Goal: Task Accomplishment & Management: Use online tool/utility

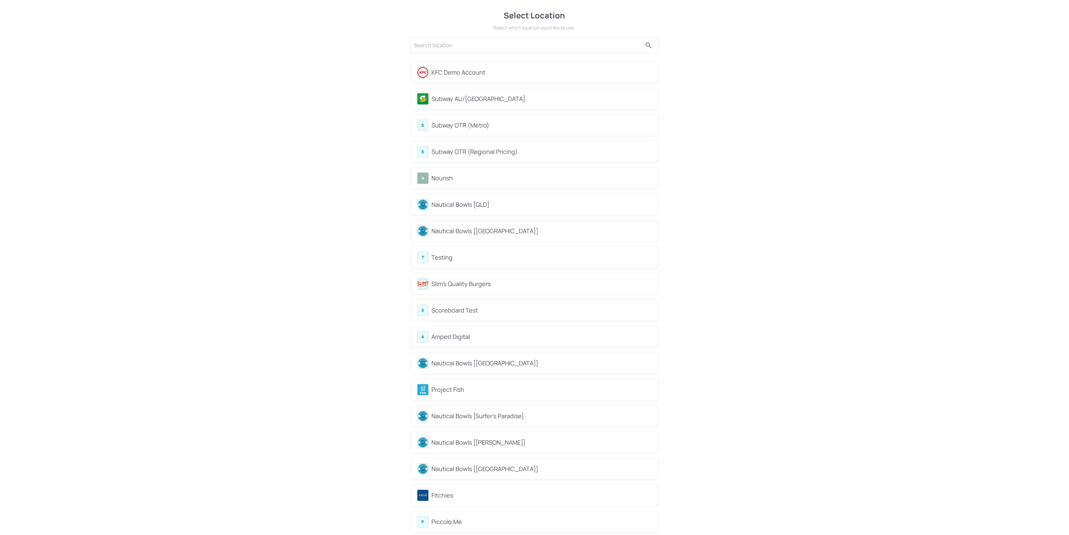
click at [515, 73] on div "KFC Demo Account" at bounding box center [541, 72] width 221 height 9
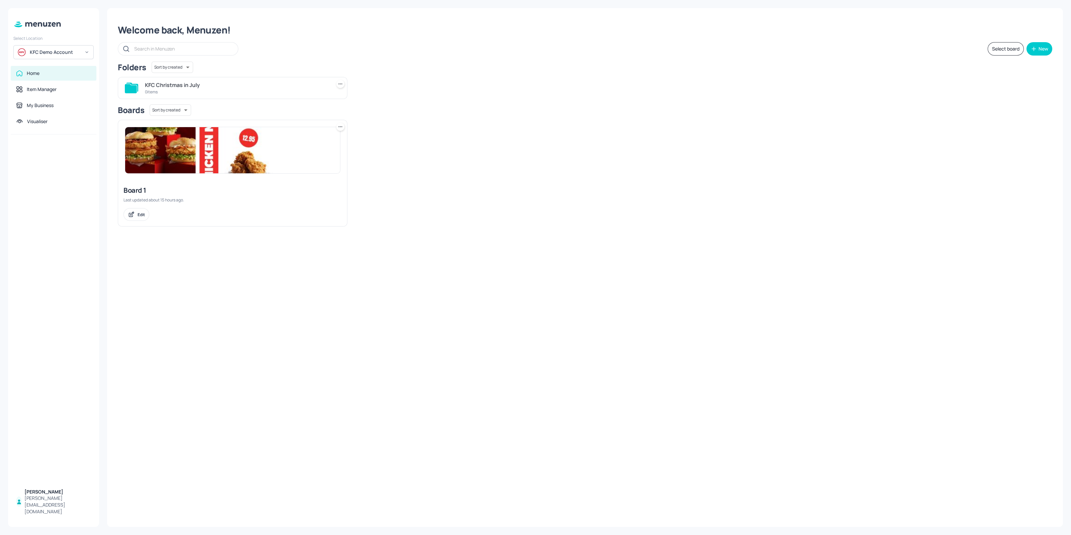
click at [261, 149] on img at bounding box center [232, 150] width 215 height 46
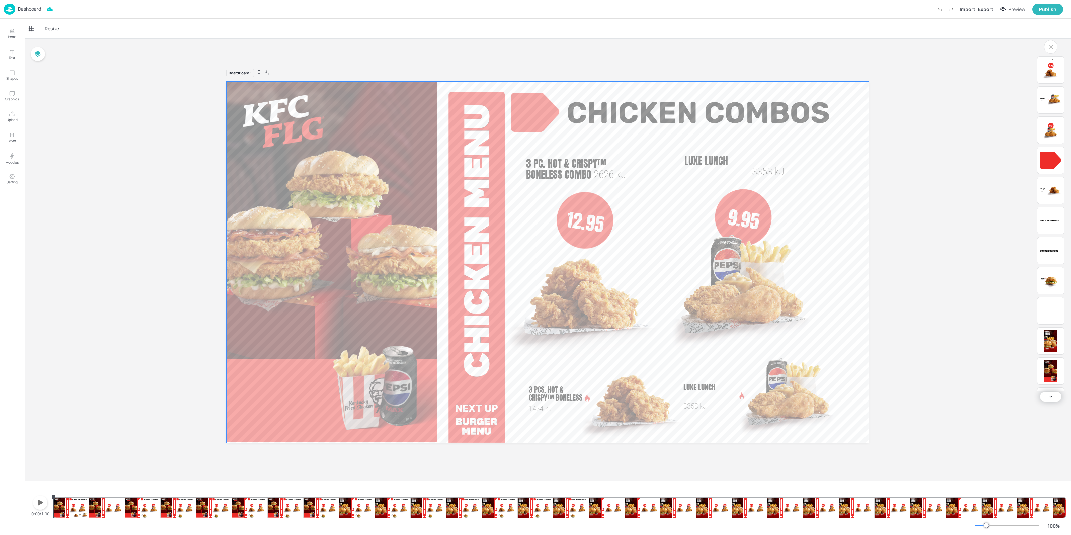
click at [1068, 94] on div "Board Board 1 Zinger® 1888 [PERSON_NAME] Combos Chicken Combos 3 Pcs. Hot & Cri…" at bounding box center [547, 260] width 1047 height 442
click at [1053, 102] on img "Luxe Lunch" at bounding box center [1054, 100] width 14 height 18
click at [1048, 126] on img "Luxe Lunch" at bounding box center [1050, 133] width 15 height 15
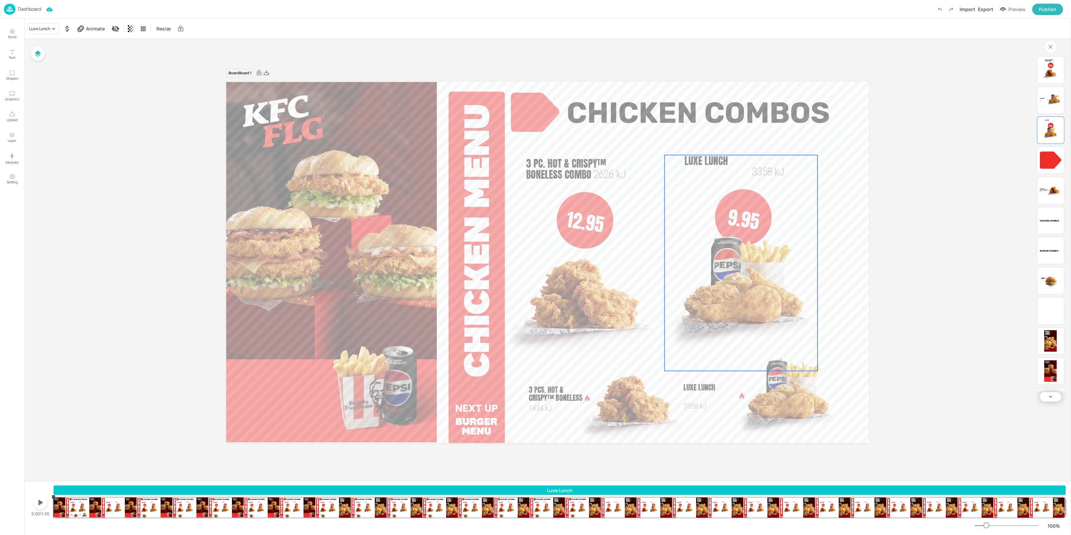
click at [1053, 95] on img "Luxe Lunch" at bounding box center [1054, 100] width 14 height 18
click at [1055, 126] on img "Luxe Lunch" at bounding box center [1050, 133] width 15 height 15
click at [1056, 103] on img "Luxe Lunch" at bounding box center [1054, 100] width 14 height 18
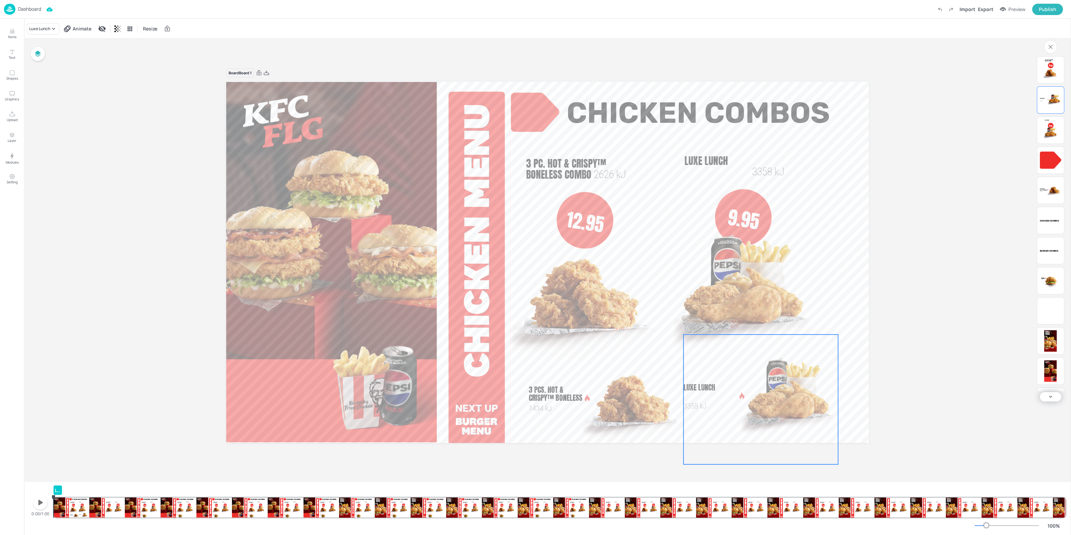
click at [1057, 126] on img "Luxe Lunch" at bounding box center [1050, 133] width 15 height 15
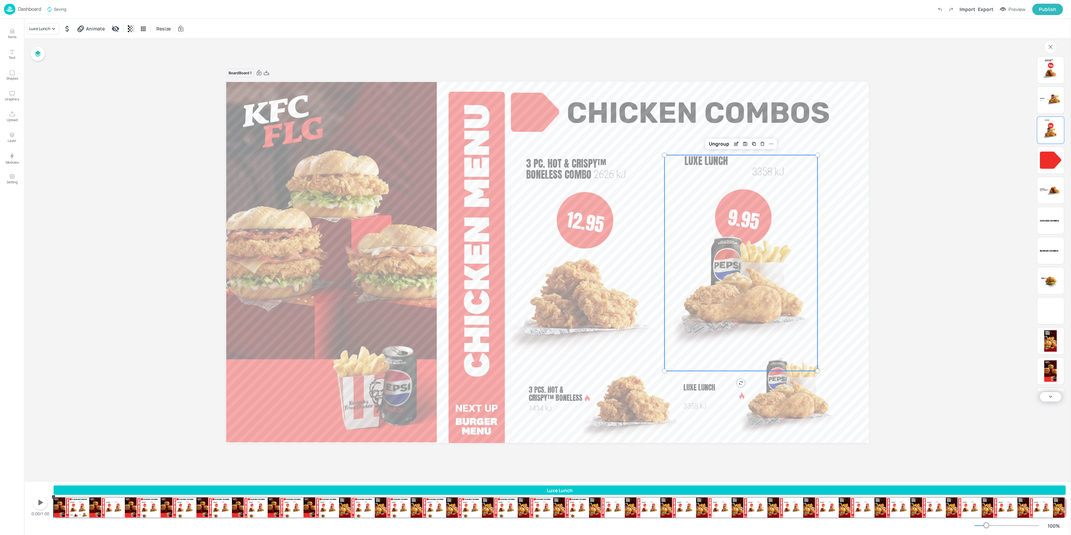
click at [1056, 191] on img "3 Pcs. Hot & Crispy™ Boneless" at bounding box center [1054, 190] width 14 height 18
click at [1054, 222] on div "Chicken Combos" at bounding box center [1050, 220] width 21 height 21
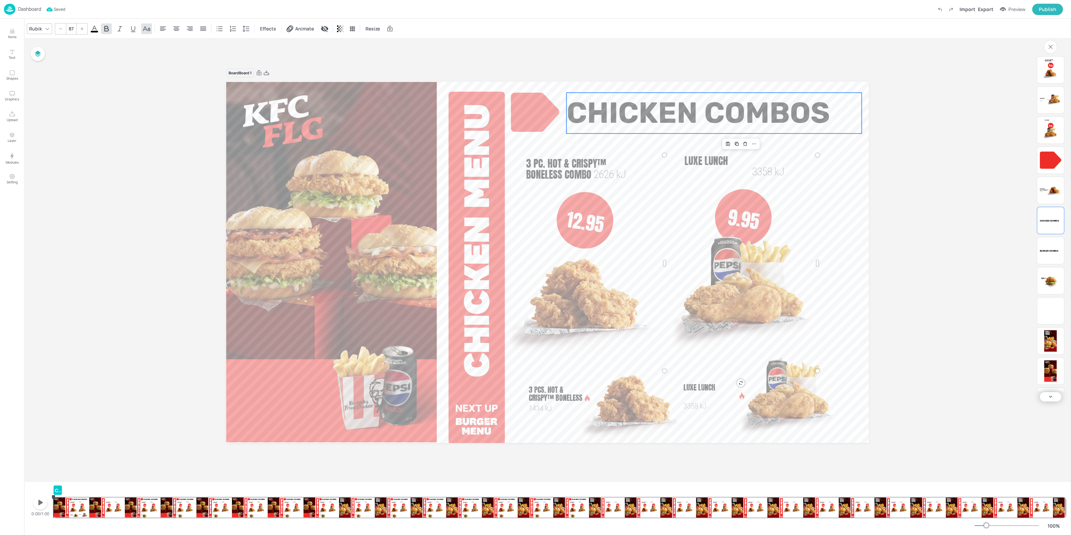
click at [1053, 236] on div "12.95 3 Pc. Hot & Crispy™ Boneless Combo 2626 kJ Luxe Lunch 3358 kJ 9.95 Luxe L…" at bounding box center [1050, 223] width 27 height 335
click at [1048, 254] on div "Burger Combos" at bounding box center [1050, 250] width 21 height 21
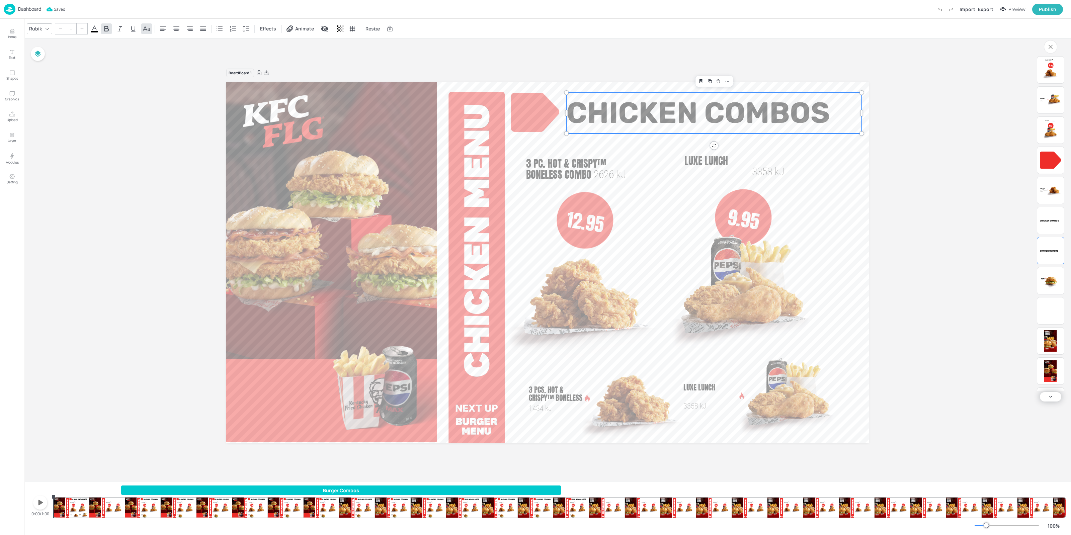
type input "87"
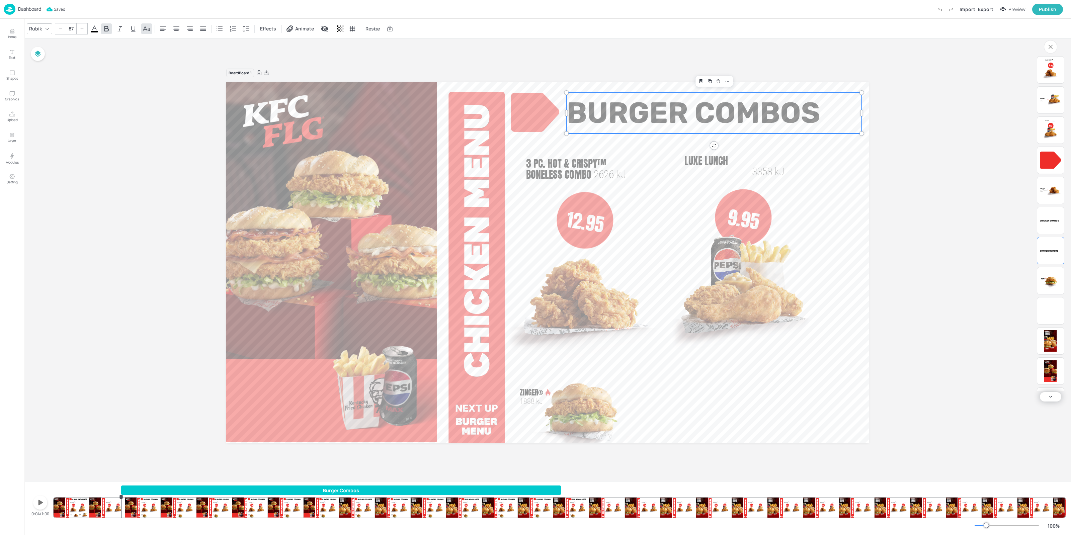
click at [981, 225] on div "Board Board 1 Zinger® 1888 [PERSON_NAME] Combos Chicken Combos 3 Pcs. Hot & Cri…" at bounding box center [547, 260] width 1047 height 442
click at [10, 11] on img at bounding box center [9, 9] width 11 height 11
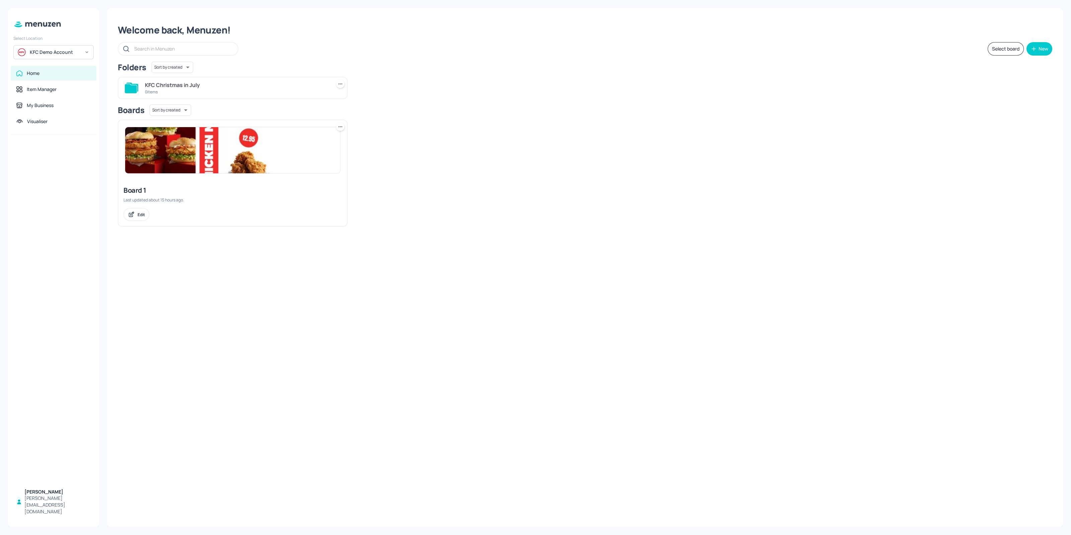
click at [341, 124] on icon at bounding box center [340, 126] width 7 height 7
click at [325, 150] on div "Duplicate" at bounding box center [315, 151] width 54 height 11
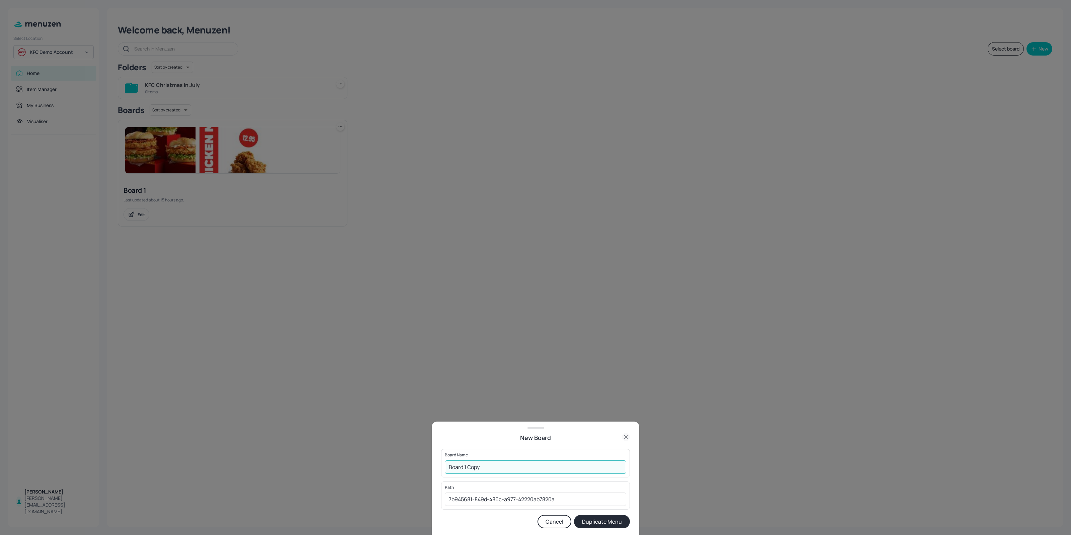
drag, startPoint x: 492, startPoint y: 471, endPoint x: 465, endPoint y: 471, distance: 26.4
click at [465, 471] on input "Board 1 Copy" at bounding box center [535, 466] width 181 height 13
click at [483, 470] on input "Board 1 Copy" at bounding box center [535, 466] width 181 height 13
click at [449, 468] on input "Board 1 Copy" at bounding box center [535, 466] width 181 height 13
type input "Board 1 [Demo]"
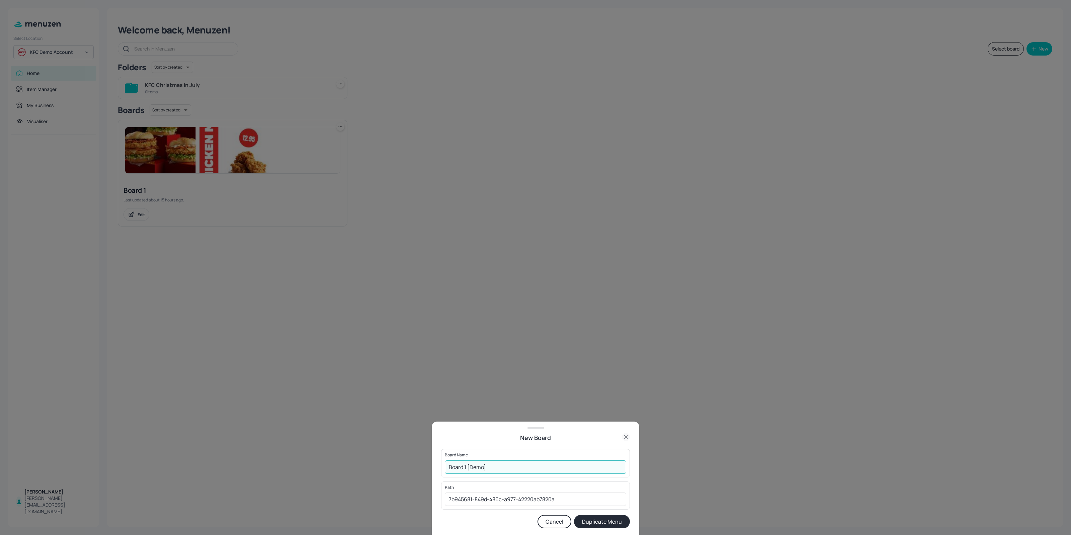
click at [574, 515] on button "Duplicate Menu" at bounding box center [602, 521] width 56 height 13
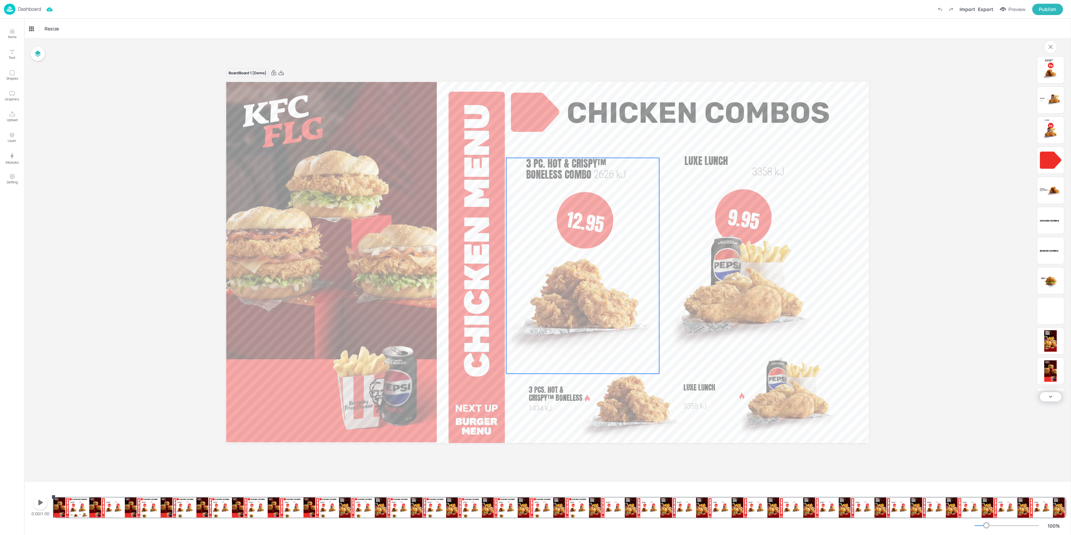
click at [684, 126] on span "Chicken Combos" at bounding box center [698, 113] width 263 height 34
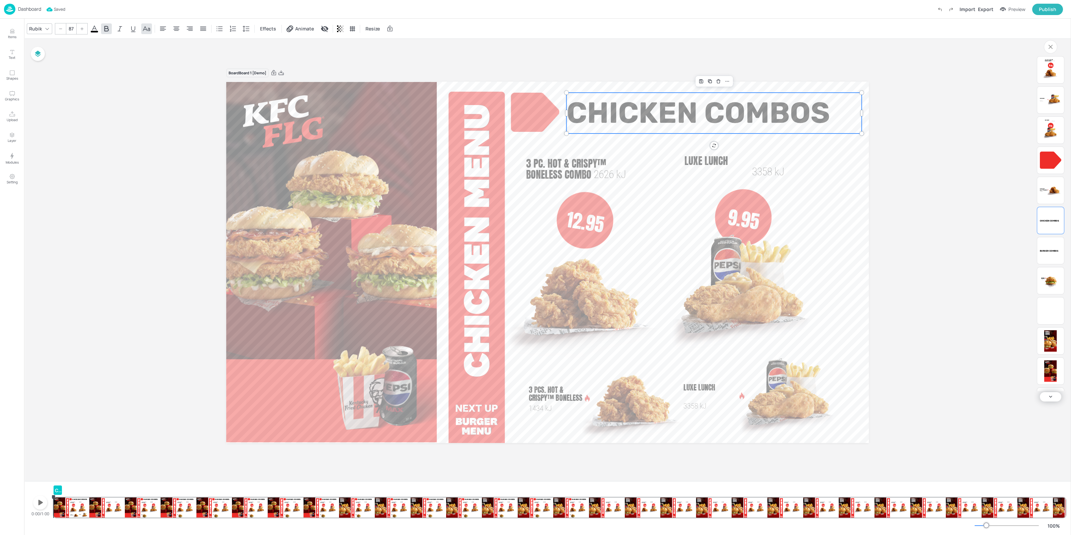
click at [184, 502] on div "Chicken Combos Zinger® 1888 kJ Burger Combos Chicken Combos 3 Pcs. Hot & Crispy…" at bounding box center [560, 502] width 1012 height 32
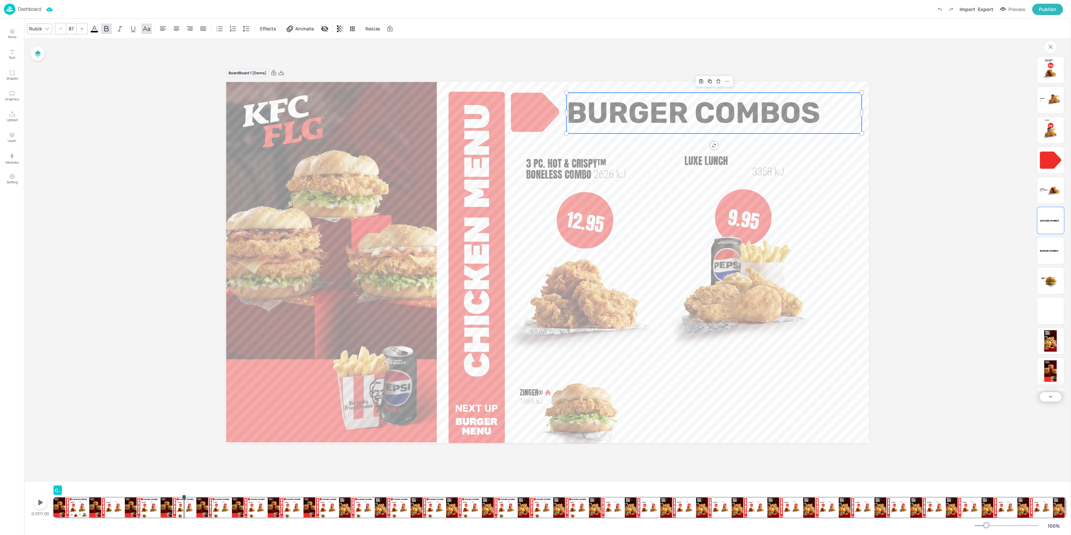
click at [188, 437] on div "Board Board 1 [Demo] Zinger® 1888 kJ Burger Combos Chicken Combos 3 Pcs. Hot & …" at bounding box center [547, 260] width 1047 height 442
click at [1052, 134] on img "Luxe Lunch" at bounding box center [1050, 133] width 15 height 15
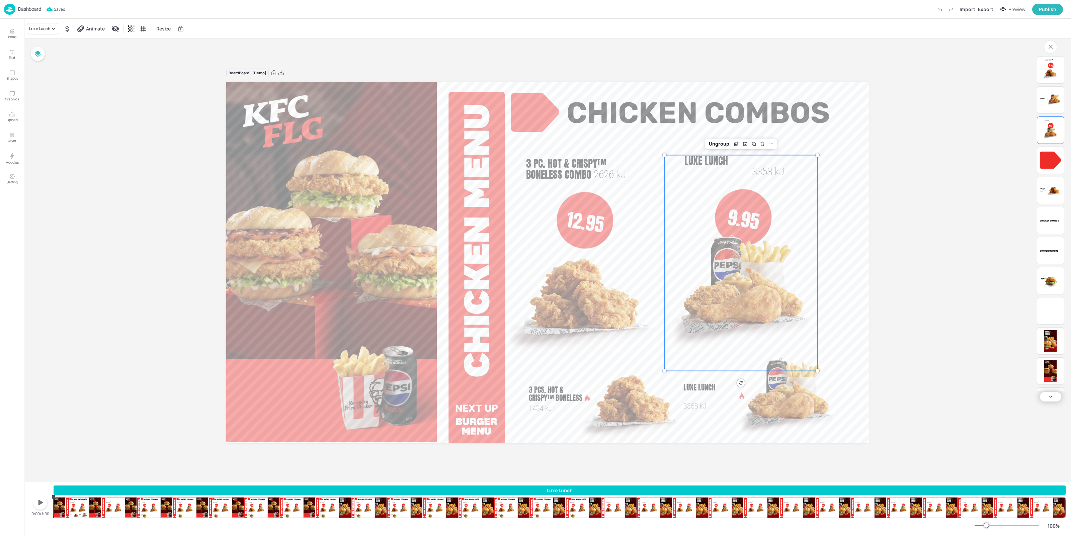
click at [887, 165] on div "Board Board 1 [Demo] Zinger® 1888 kJ Burger Combos Chicken Combos 3 Pcs. Hot & …" at bounding box center [547, 260] width 680 height 400
click at [199, 513] on div at bounding box center [202, 508] width 12 height 20
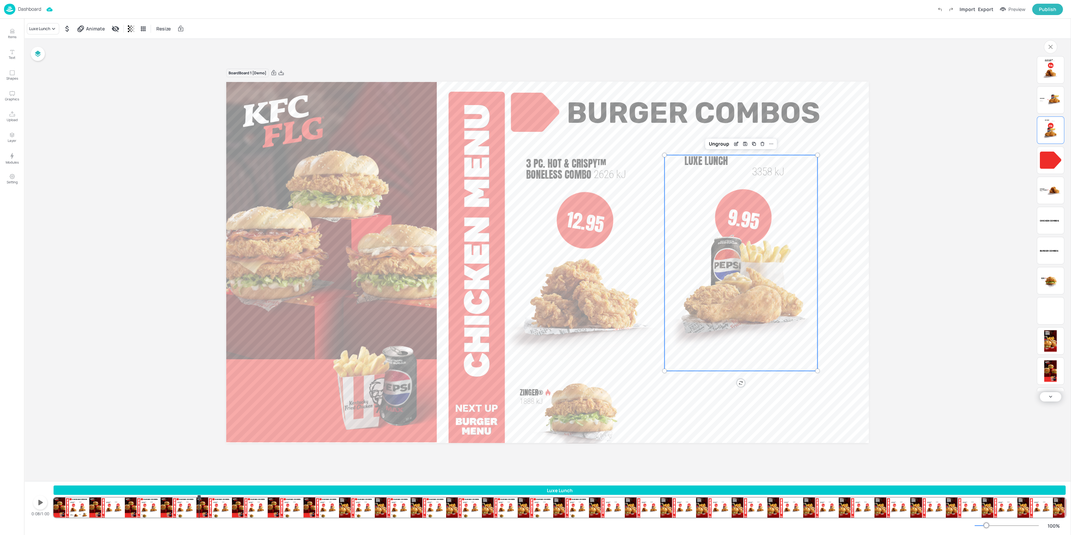
click at [261, 512] on div "Luxe Lunch Zinger® 1888 kJ Burger Combos Chicken Combos 3 Pcs. Hot & Crispy™ Bo…" at bounding box center [560, 502] width 1012 height 32
click at [338, 510] on div "Luxe Lunch Zinger® 1888 kJ Burger Combos Chicken Combos 3 Pcs. Hot & Crispy™ Bo…" at bounding box center [560, 502] width 1012 height 32
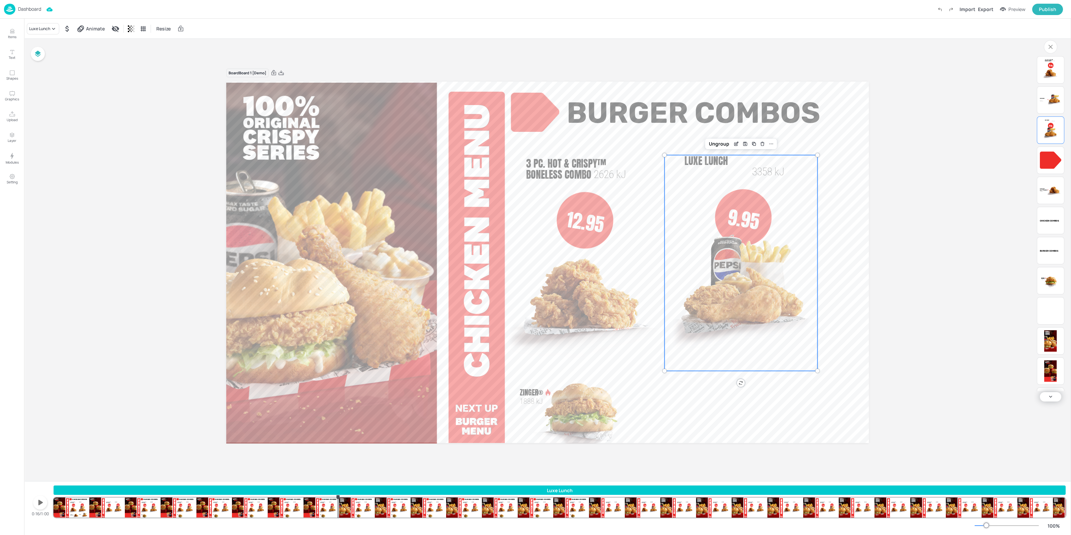
click at [403, 513] on div "Luxe Lunch Zinger® 1888 kJ Burger Combos Chicken Combos 3 Pcs. Hot & Crispy™ Bo…" at bounding box center [560, 502] width 1012 height 32
click at [469, 513] on div "Luxe Lunch Zinger® 1888 kJ Burger Combos Chicken Combos 3 Pcs. Hot & Crispy™ Bo…" at bounding box center [560, 502] width 1012 height 32
click at [65, 506] on video at bounding box center [72, 508] width 36 height 20
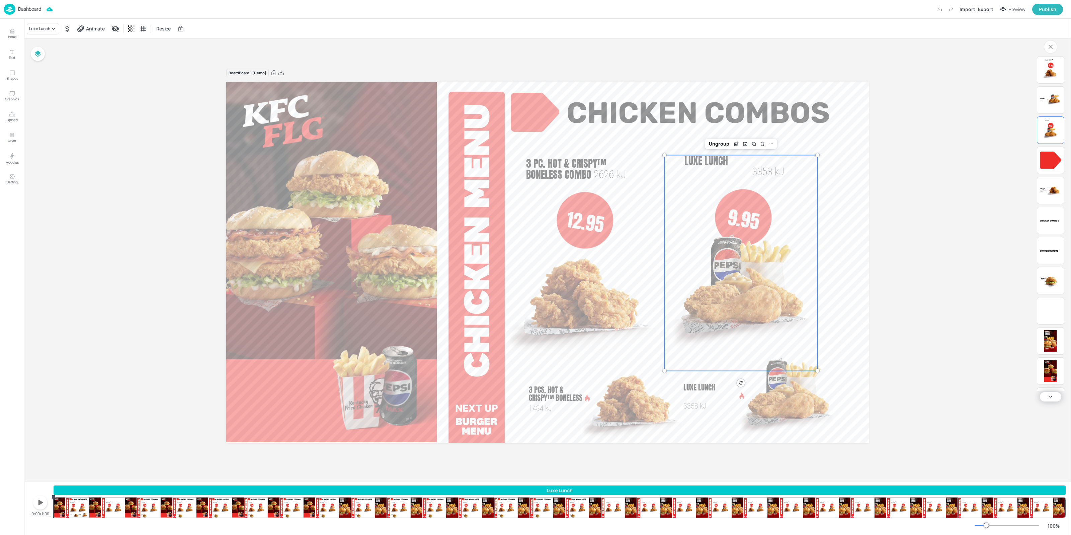
drag, startPoint x: 60, startPoint y: 506, endPoint x: 30, endPoint y: 511, distance: 30.9
click at [30, 511] on div "0:00/1:00 Luxe Lunch Zinger® 1888 kJ Burger Combos Chicken Combos 3 Pcs. Hot & …" at bounding box center [547, 502] width 1036 height 32
click at [40, 506] on icon "button" at bounding box center [40, 502] width 11 height 11
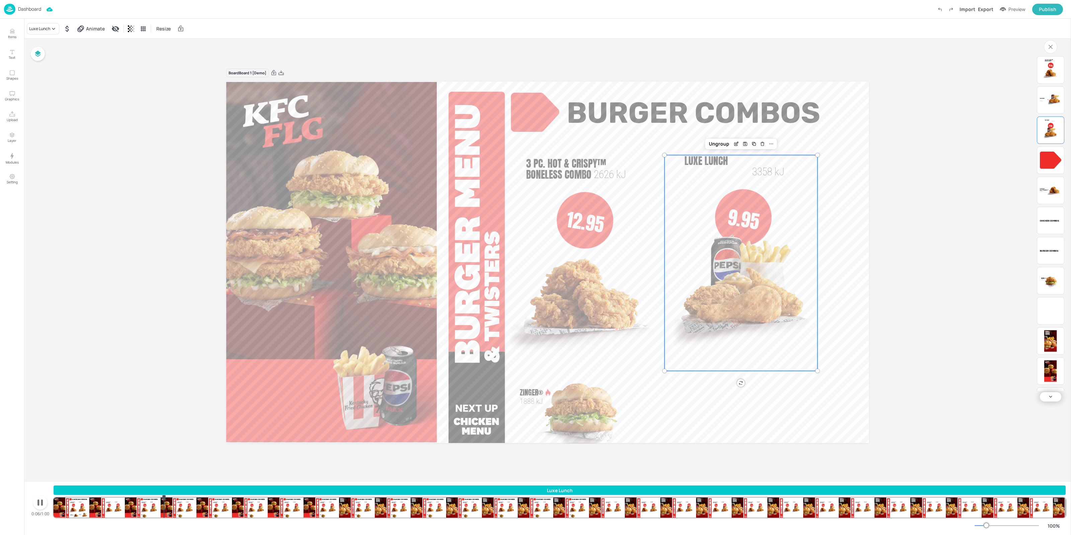
click at [40, 506] on icon "button" at bounding box center [40, 502] width 11 height 11
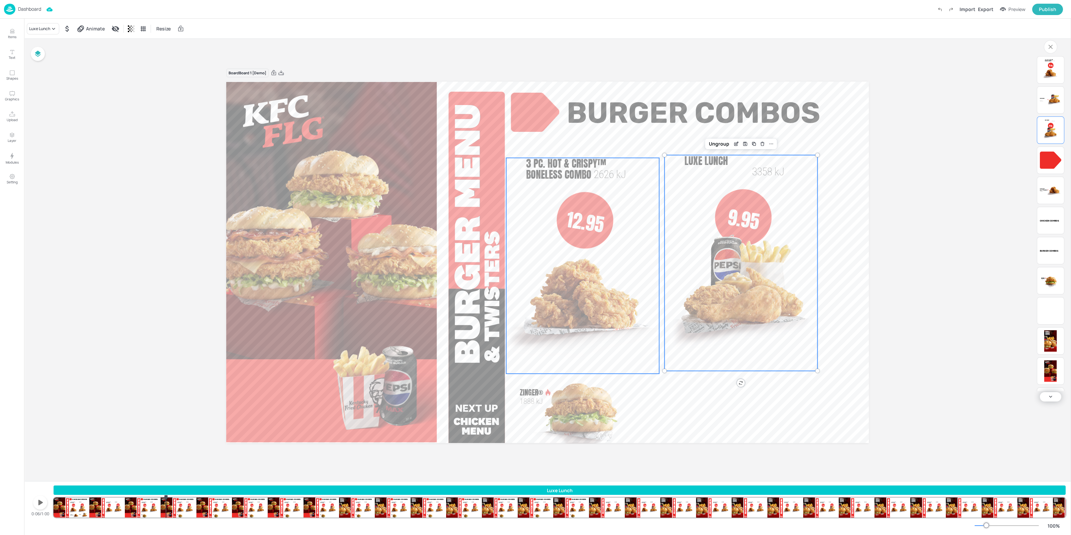
click at [549, 322] on img at bounding box center [582, 298] width 153 height 152
drag, startPoint x: 205, startPoint y: 505, endPoint x: 228, endPoint y: 507, distance: 22.5
click at [228, 507] on div "3 Pc. Hot & Crispy™ Boneless Combo Zinger® 1888 kJ Burger Combos Chicken Combos…" at bounding box center [560, 502] width 1012 height 32
drag, startPoint x: 299, startPoint y: 507, endPoint x: 320, endPoint y: 508, distance: 20.1
click at [319, 508] on div "Zinger® 1888 kJ Burger Combos Chicken Combos 3 Pcs. Hot & Crispy™ Boneless 1434…" at bounding box center [560, 508] width 1012 height 20
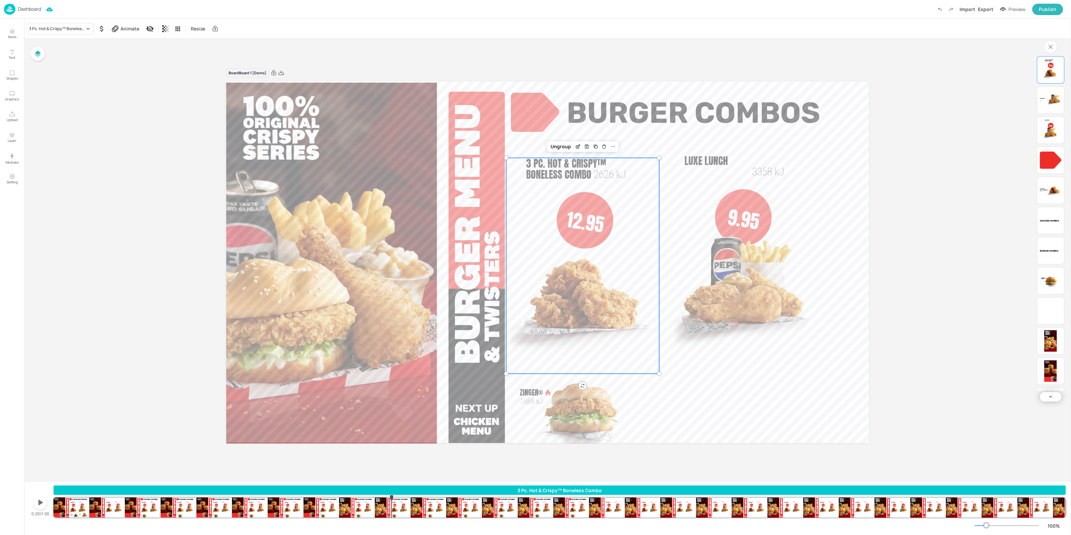
drag, startPoint x: 320, startPoint y: 508, endPoint x: 452, endPoint y: 514, distance: 132.3
click at [451, 514] on div "Zinger® 1888 kJ Burger Combos Chicken Combos 3 Pcs. Hot & Crispy™ Boneless 1434…" at bounding box center [560, 508] width 1012 height 20
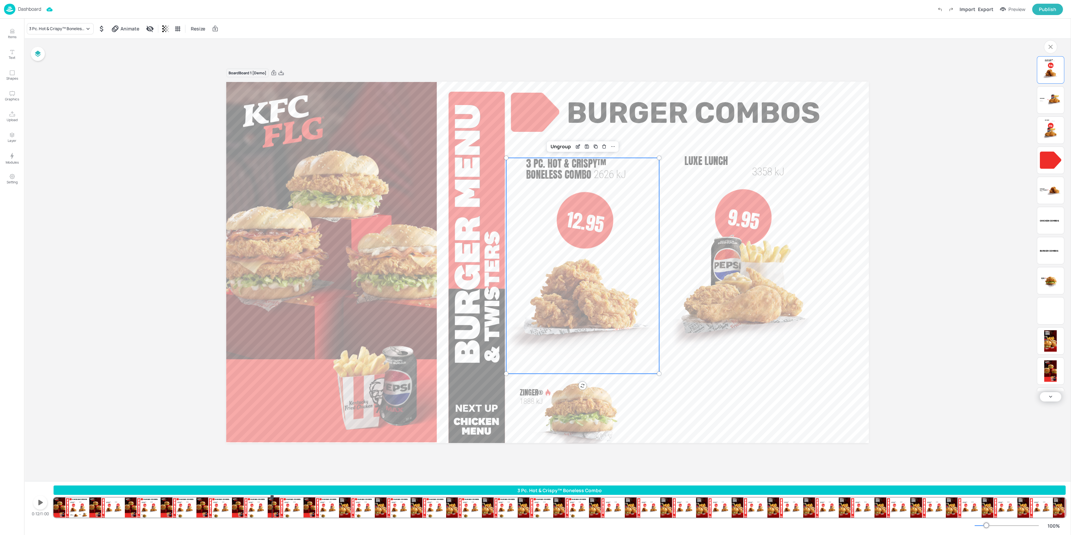
drag, startPoint x: 452, startPoint y: 514, endPoint x: 272, endPoint y: 496, distance: 180.6
click at [272, 496] on div "3 Pc. Hot & Crispy™ Boneless Combo Zinger® 1888 kJ Burger Combos Chicken Combos…" at bounding box center [560, 502] width 1012 height 32
drag, startPoint x: 1, startPoint y: 504, endPoint x: 140, endPoint y: 505, distance: 138.2
click at [140, 505] on div "3 Pc. Hot & Crispy™ Boneless Combo Zinger® 1888 kJ Burger Combos Chicken Combos…" at bounding box center [560, 502] width 1012 height 32
drag, startPoint x: 67, startPoint y: 507, endPoint x: 143, endPoint y: 503, distance: 76.0
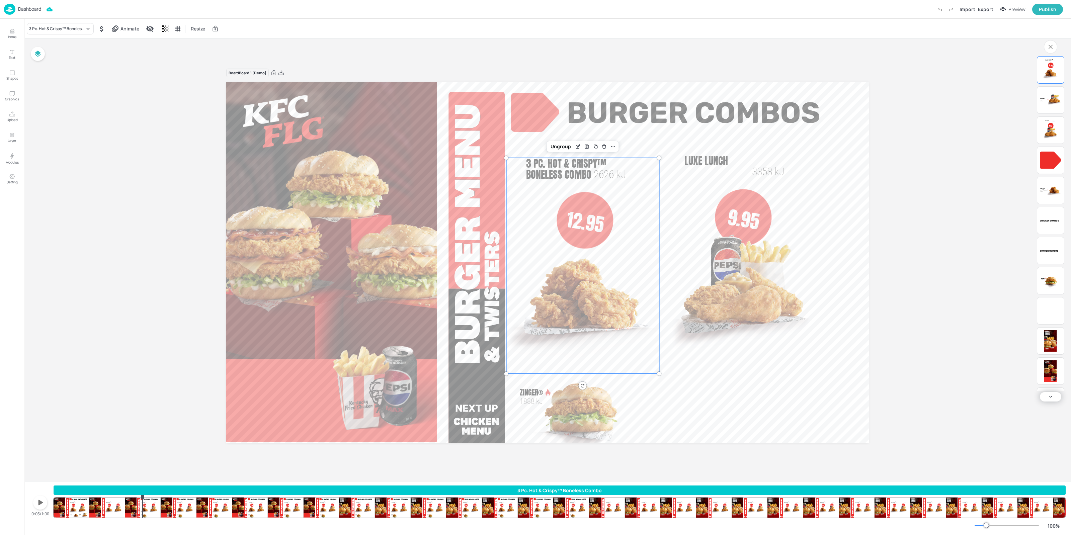
click at [143, 503] on div "3 Pc. Hot & Crispy™ Boneless Combo Zinger® 1888 kJ Burger Combos Chicken Combos…" at bounding box center [560, 502] width 1012 height 32
click at [195, 504] on div "3 Pc. Hot & Crispy™ Boneless Combo Zinger® 1888 kJ Burger Combos Chicken Combos…" at bounding box center [560, 502] width 1012 height 32
click at [595, 417] on img at bounding box center [632, 402] width 103 height 130
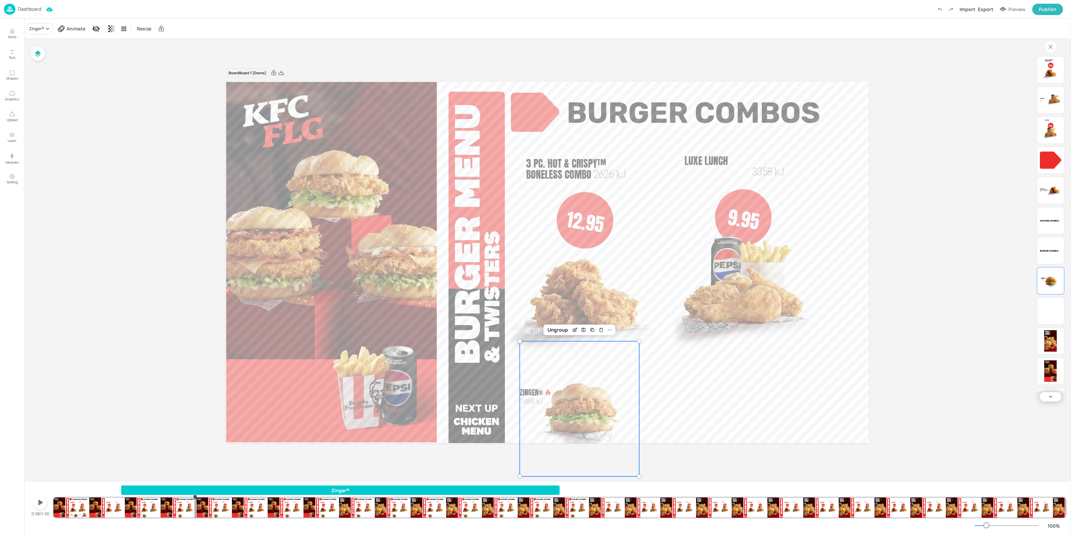
click at [527, 404] on span "1888 kJ" at bounding box center [531, 401] width 23 height 8
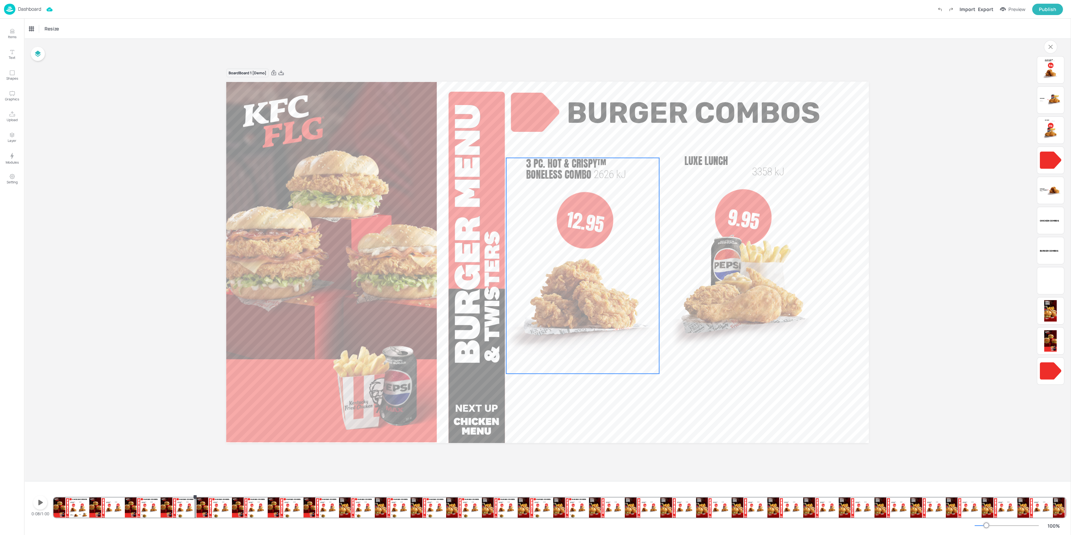
click at [542, 309] on img at bounding box center [582, 298] width 153 height 152
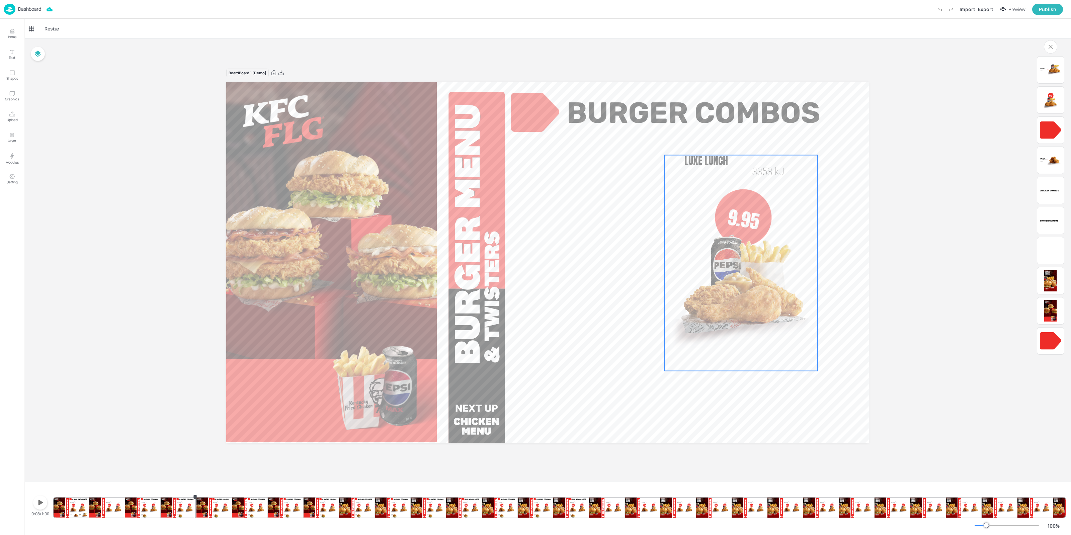
click at [754, 297] on img at bounding box center [741, 295] width 153 height 152
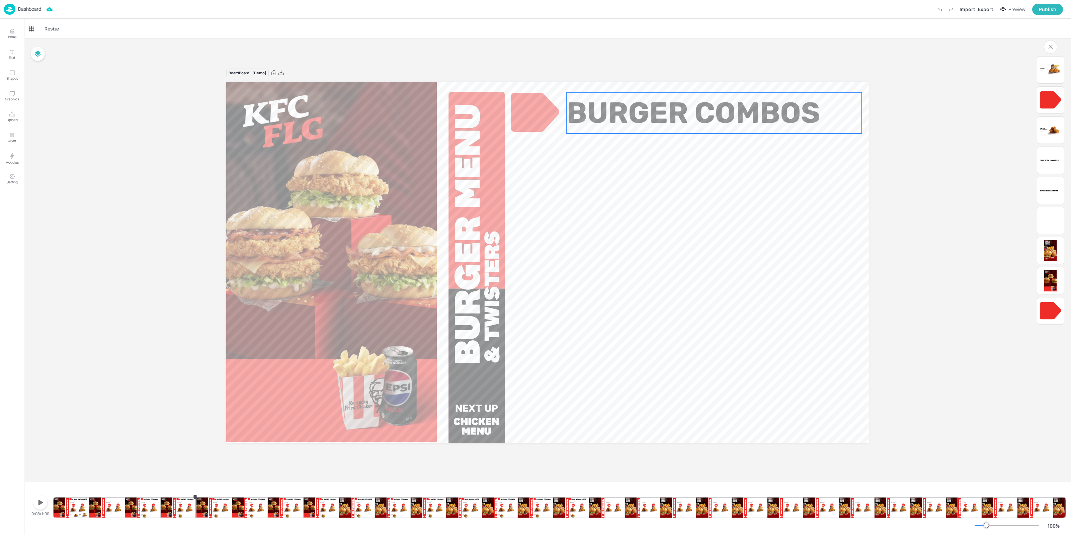
click at [646, 116] on span "Chicken Combos" at bounding box center [698, 113] width 263 height 34
click at [1054, 189] on span "Burger Combos" at bounding box center [1049, 190] width 18 height 2
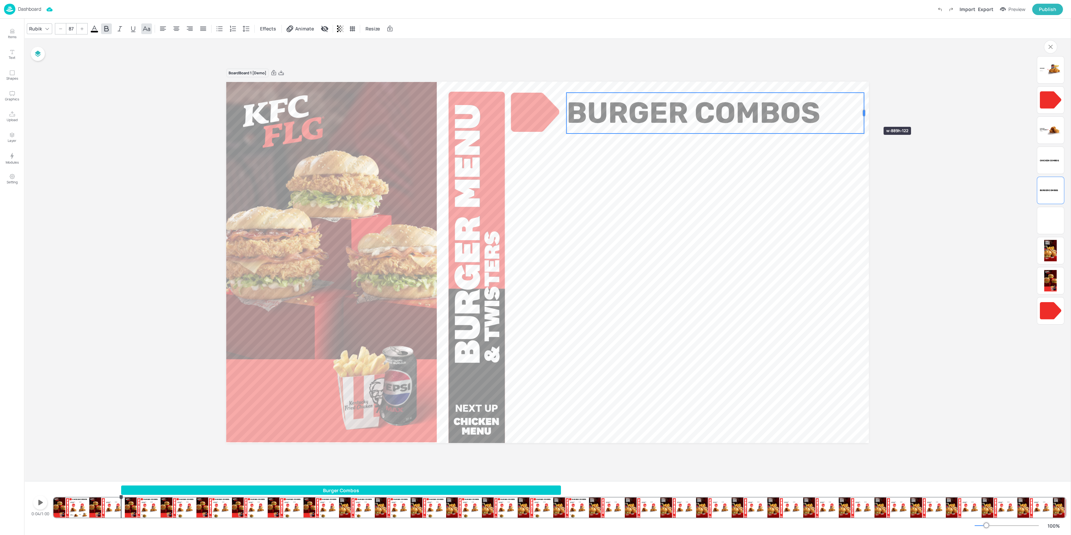
drag, startPoint x: 861, startPoint y: 114, endPoint x: 914, endPoint y: 119, distance: 53.1
click at [867, 117] on div at bounding box center [863, 113] width 5 height 41
click at [922, 143] on div "Board Board 1 [Demo] Burger Combos Chicken Combos 3 Pcs. Hot & Crispy™ Boneless…" at bounding box center [547, 260] width 1047 height 442
click at [860, 113] on div "Burger Combos Chicken Combos 3 Pcs. Hot & Crispy™ Boneless 1434 kJ Luxe Lunch 3…" at bounding box center [547, 262] width 642 height 361
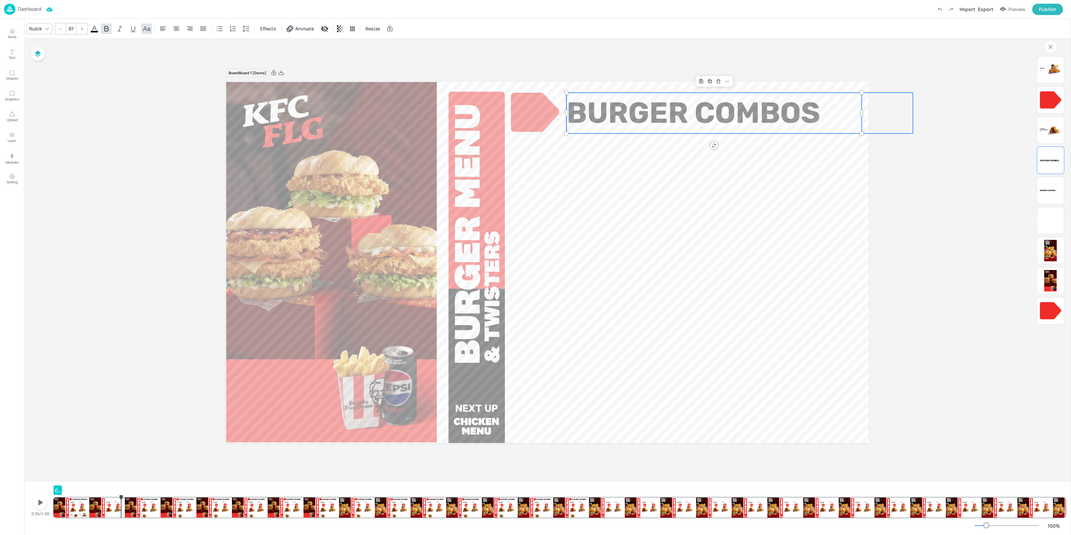
click at [867, 116] on p "Burger Combos" at bounding box center [740, 113] width 346 height 41
type input "87"
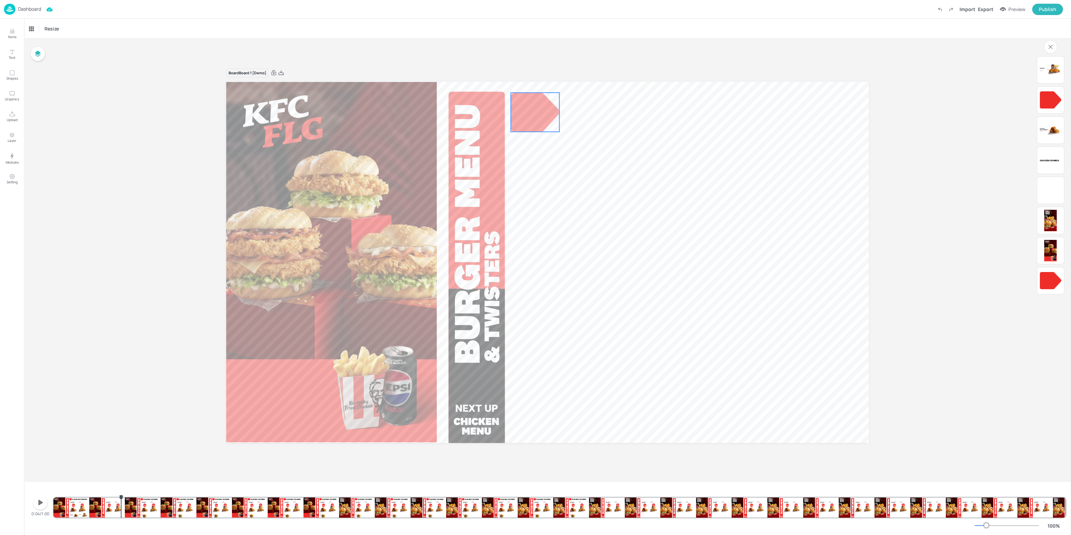
click at [538, 112] on div at bounding box center [535, 112] width 49 height 39
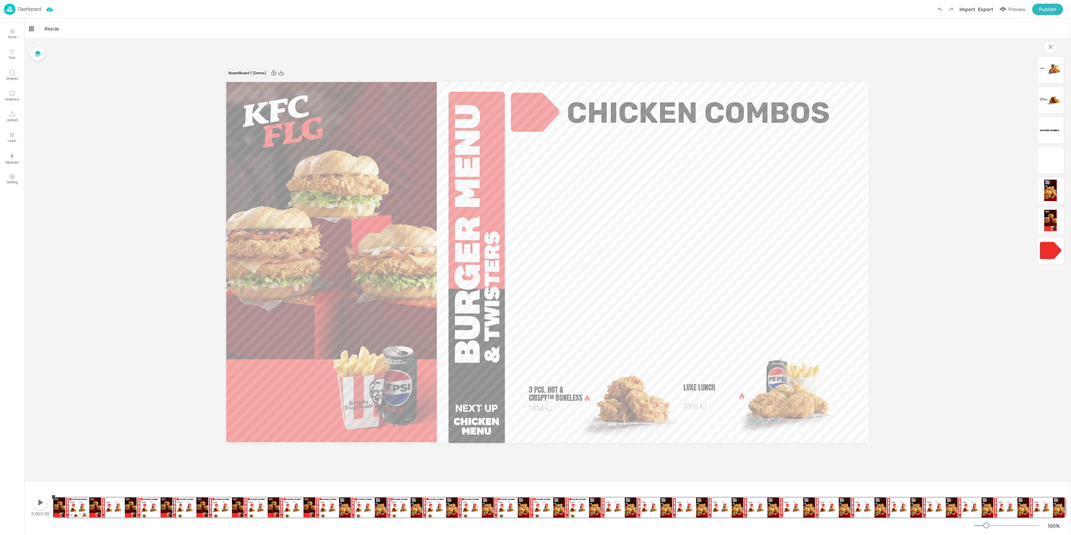
drag, startPoint x: 75, startPoint y: 505, endPoint x: 39, endPoint y: 505, distance: 35.8
click at [25, 511] on div "Luxe Lunch 3358 kJ 3 Pcs. Hot & Crispy™ Boneless 1434 kJ Chicken Combos 0:00/1:…" at bounding box center [547, 508] width 1047 height 54
click at [38, 503] on icon "button" at bounding box center [40, 502] width 11 height 11
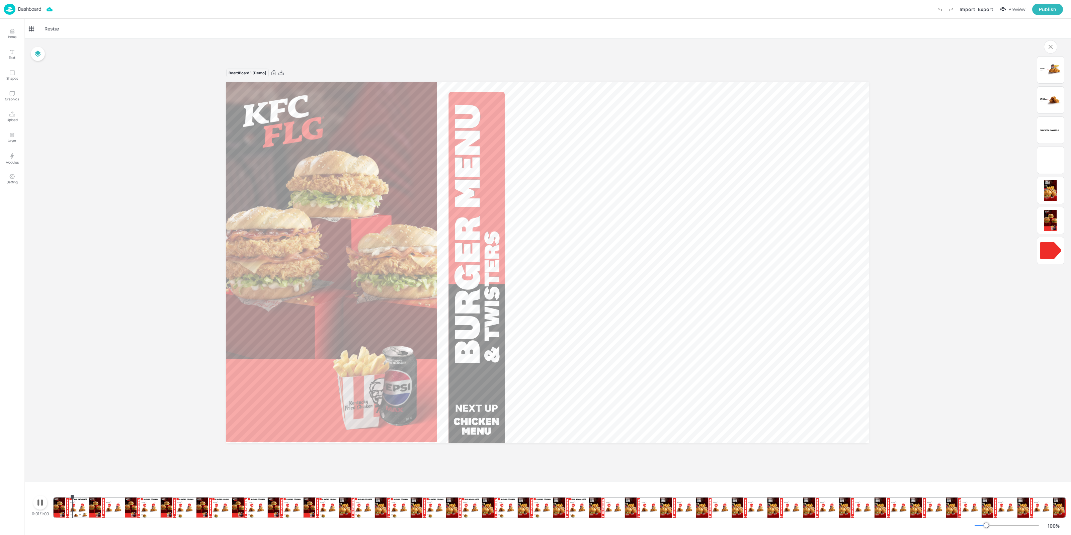
click at [38, 503] on icon "button" at bounding box center [39, 503] width 5 height 6
drag, startPoint x: 64, startPoint y: 505, endPoint x: 152, endPoint y: 511, distance: 87.9
click at [152, 511] on div "Zinger® 1888 kJ Burger Combos Chicken Combos 3 Pcs. Hot & Crispy™ Boneless 1434…" at bounding box center [560, 502] width 1012 height 32
click at [15, 8] on img at bounding box center [9, 9] width 11 height 11
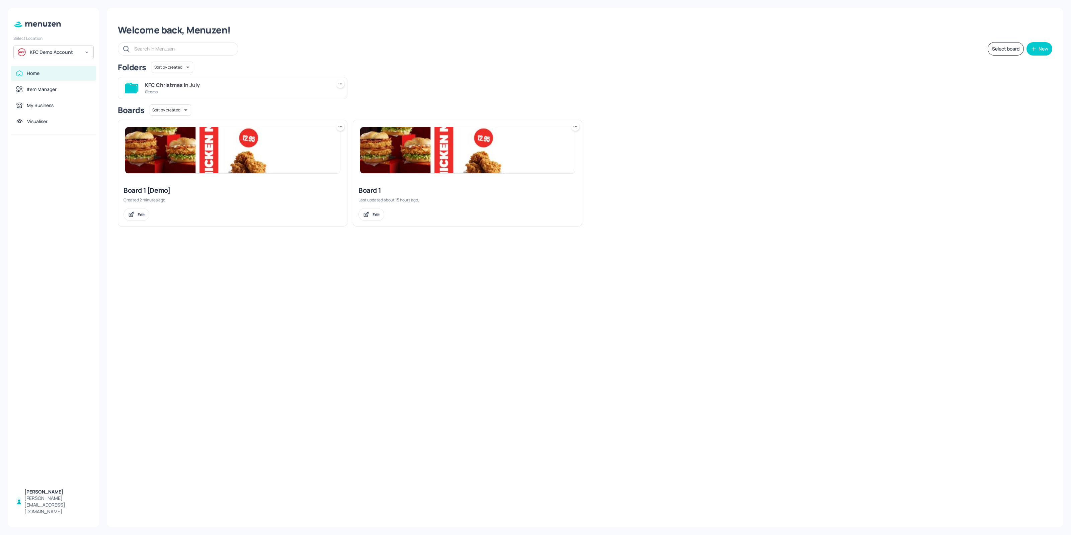
click at [341, 125] on icon at bounding box center [340, 126] width 7 height 7
click at [313, 175] on div "Delete" at bounding box center [315, 174] width 54 height 11
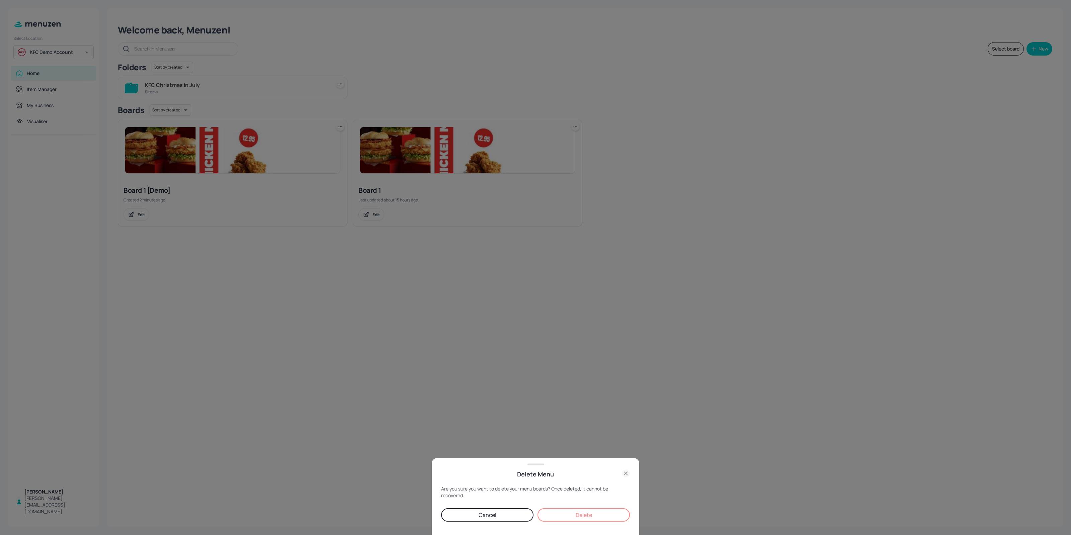
click at [588, 514] on button "Delete" at bounding box center [583, 514] width 92 height 13
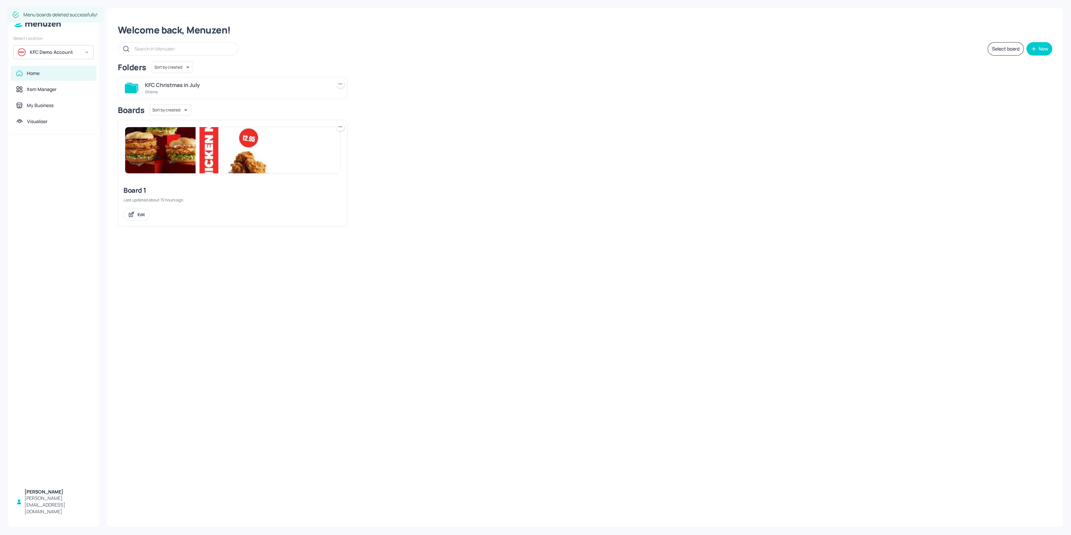
click at [343, 126] on icon at bounding box center [340, 126] width 7 height 7
click at [328, 153] on div "Duplicate" at bounding box center [315, 151] width 54 height 11
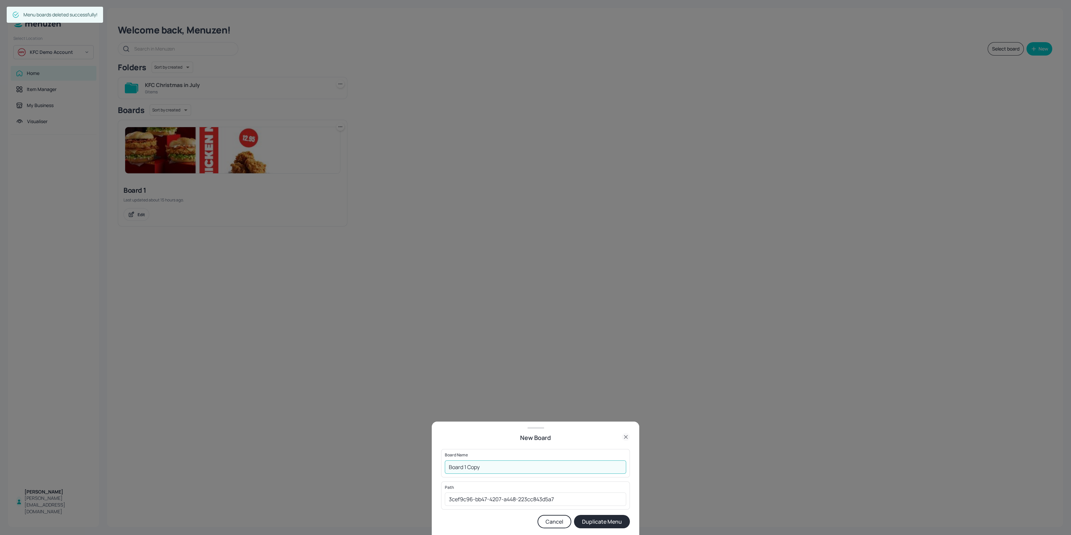
drag, startPoint x: 475, startPoint y: 471, endPoint x: 466, endPoint y: 472, distance: 9.2
click at [466, 472] on input "Board 1 Copy" at bounding box center [535, 466] width 181 height 13
type input "Board 1 [Demo]"
click at [574, 515] on button "Duplicate Menu" at bounding box center [602, 521] width 56 height 13
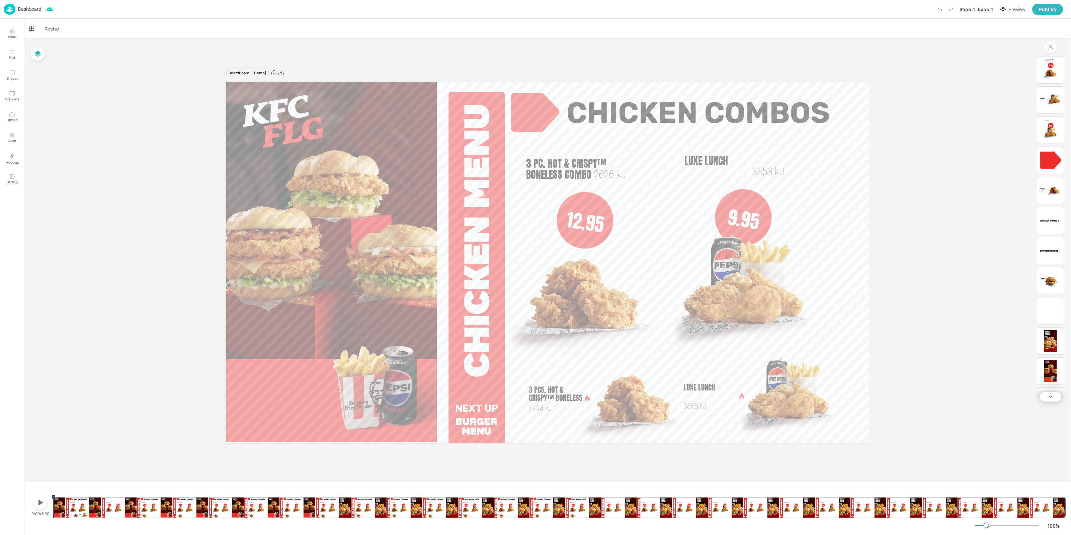
click at [148, 511] on div "Zinger® 1888 kJ Burger Combos Chicken Combos 3 Pcs. Hot & Crispy™ Boneless 1434…" at bounding box center [560, 502] width 1012 height 32
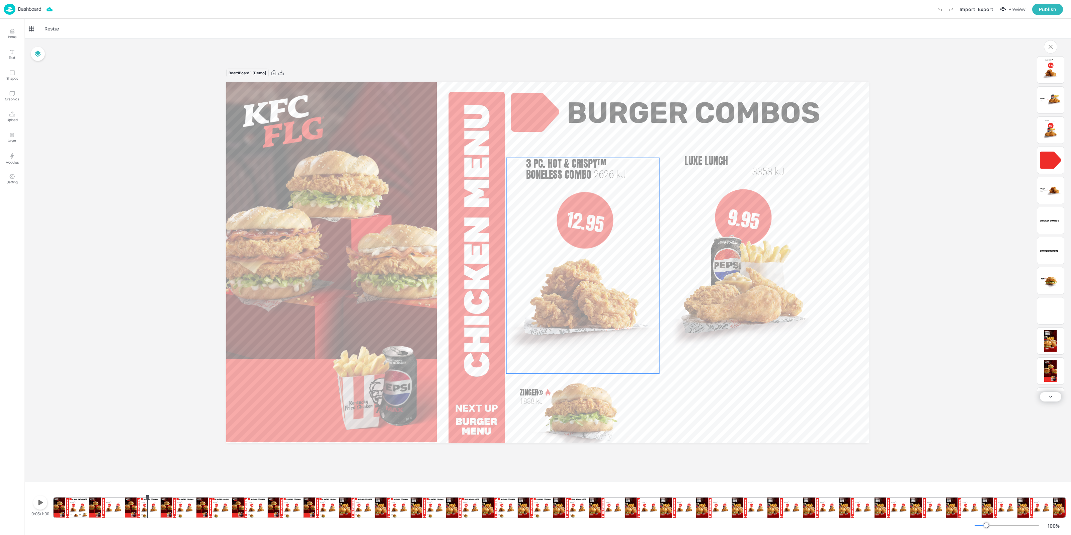
click at [611, 235] on img at bounding box center [582, 298] width 153 height 152
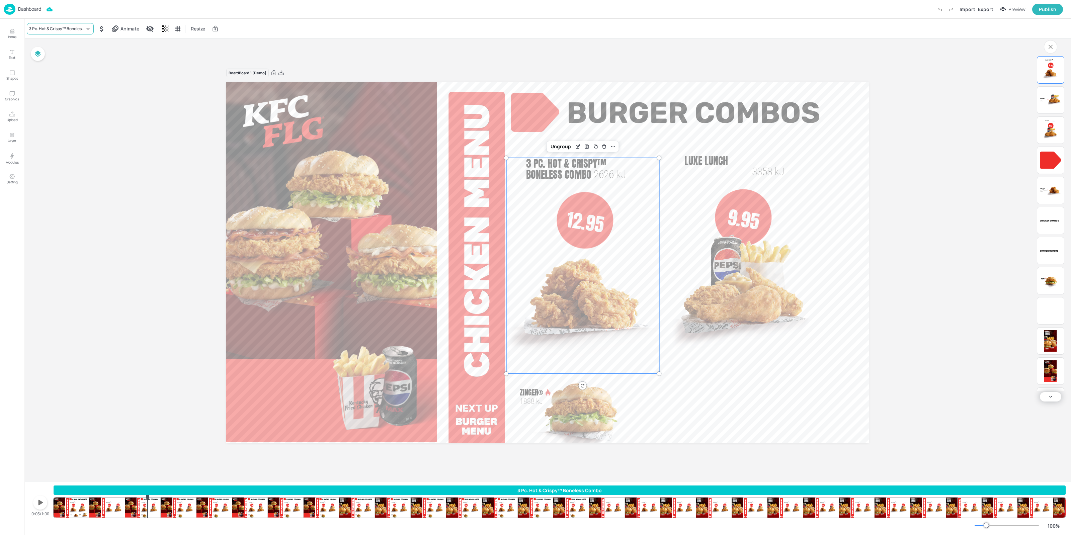
click at [62, 30] on div "3 Pc. Hot & Crispy™ Boneless Combo" at bounding box center [57, 29] width 56 height 6
click at [55, 52] on input "text" at bounding box center [63, 50] width 59 height 11
type input "Pack"
click at [41, 69] on img at bounding box center [38, 72] width 12 height 12
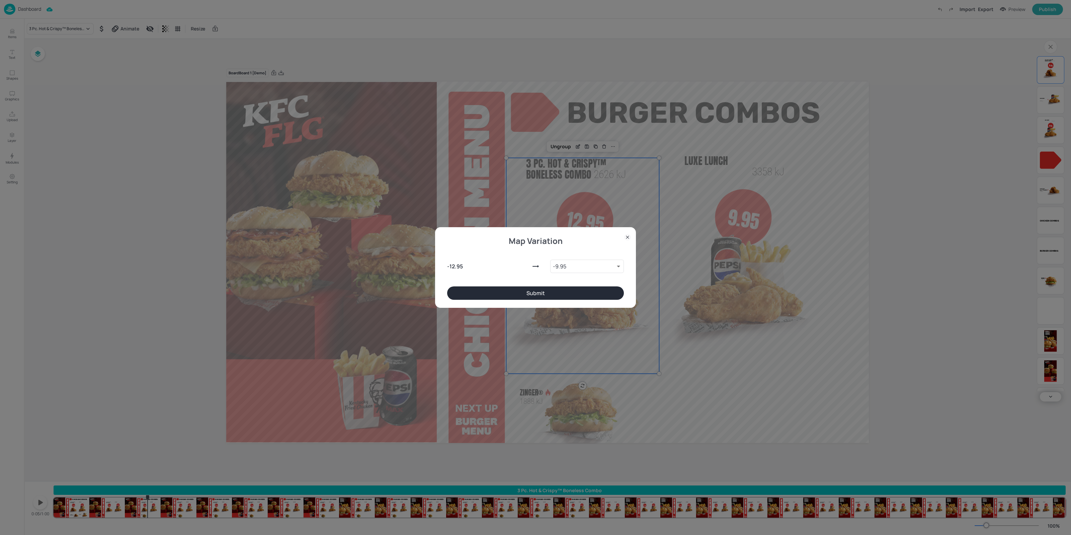
click at [536, 289] on button "Submit" at bounding box center [535, 292] width 177 height 13
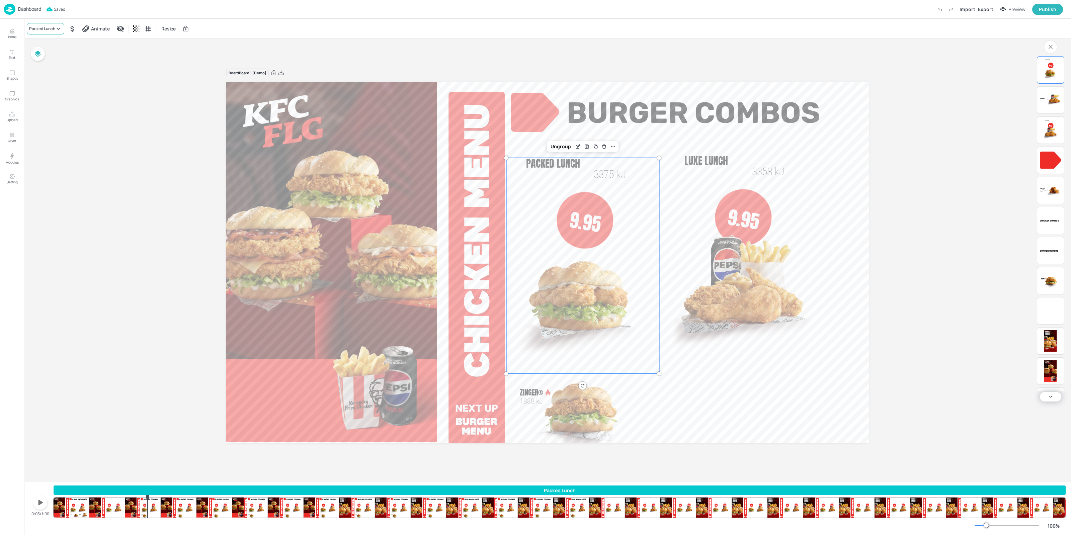
click at [39, 29] on div "Packed Lunch" at bounding box center [42, 29] width 26 height 6
click at [714, 272] on div at bounding box center [535, 267] width 1071 height 535
click at [756, 268] on img at bounding box center [741, 295] width 153 height 152
click at [40, 29] on div "Luxe Lunch" at bounding box center [39, 29] width 21 height 6
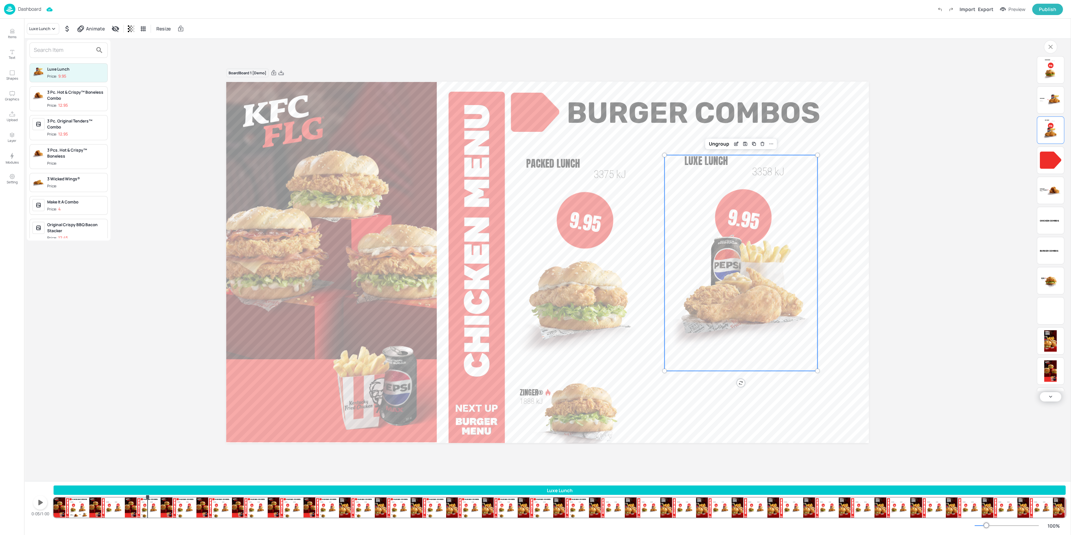
click at [64, 50] on input "text" at bounding box center [63, 50] width 59 height 11
type input "zing"
click at [73, 119] on span "Price: 11.95" at bounding box center [76, 122] width 58 height 6
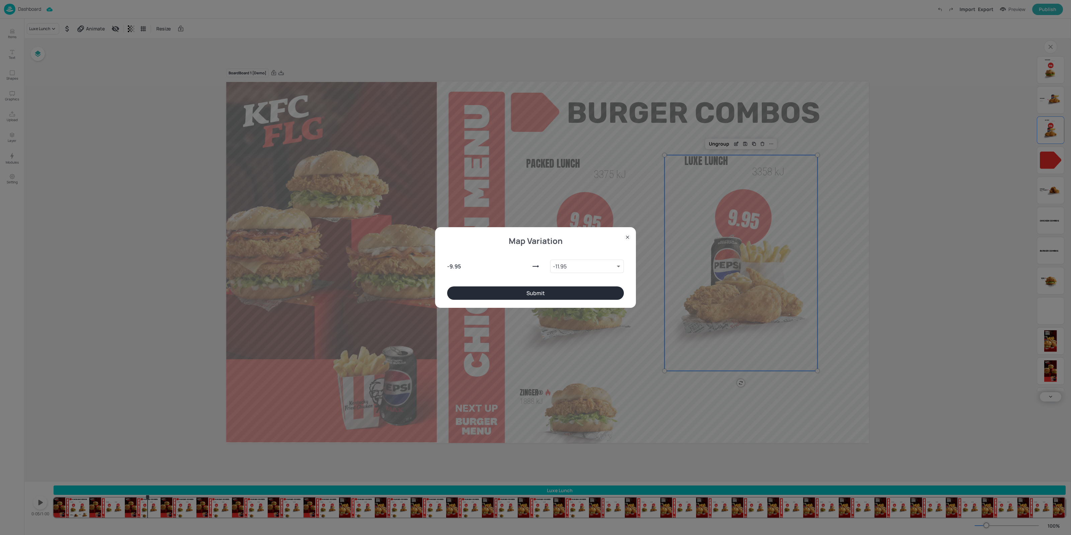
click at [540, 298] on button "Submit" at bounding box center [535, 292] width 177 height 13
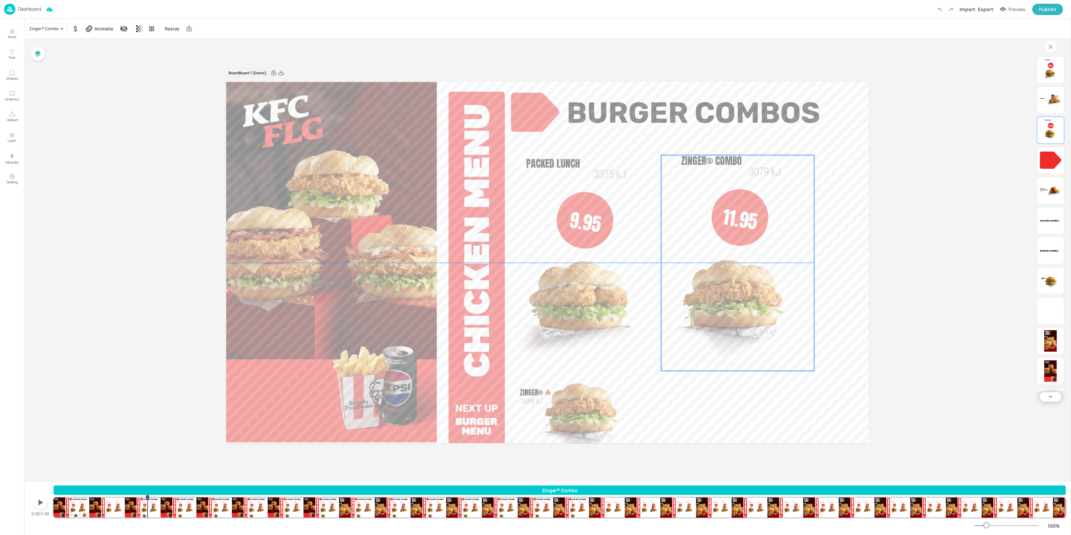
drag, startPoint x: 693, startPoint y: 296, endPoint x: 689, endPoint y: 295, distance: 3.4
click at [689, 295] on img at bounding box center [737, 295] width 153 height 152
click at [722, 141] on div "Ungroup" at bounding box center [716, 144] width 26 height 9
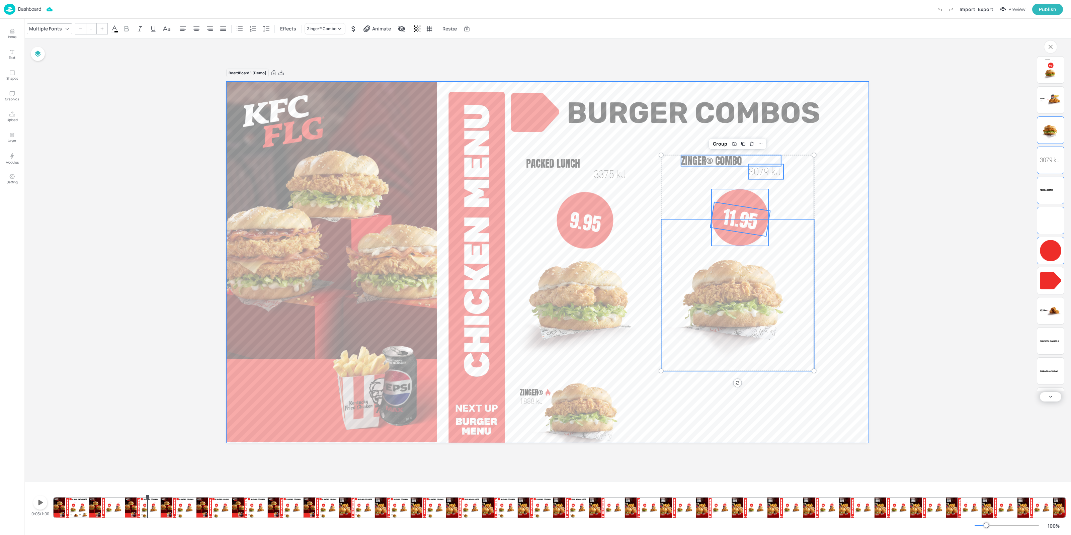
click at [862, 194] on video at bounding box center [547, 262] width 642 height 361
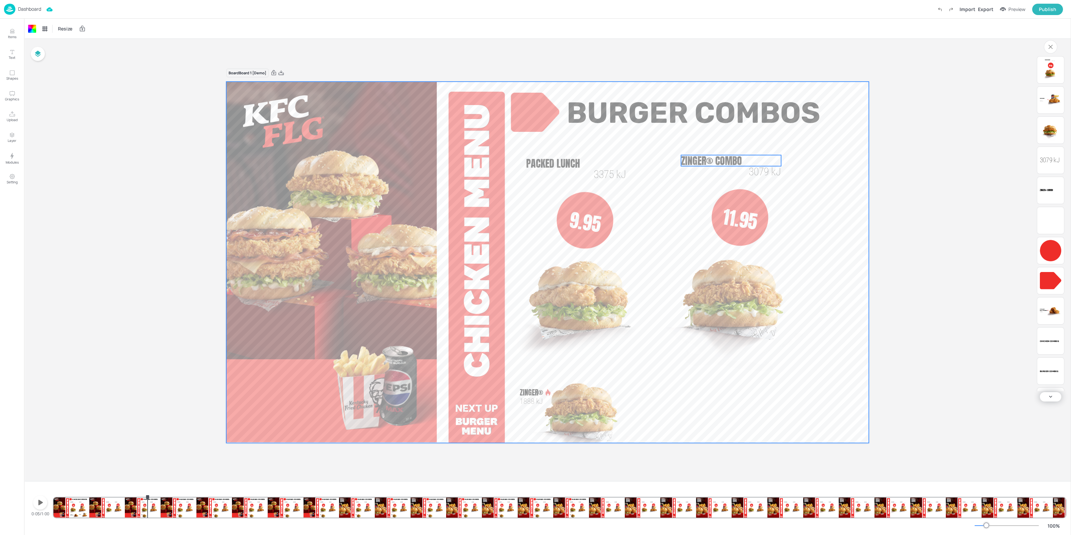
click at [730, 156] on span "Zinger® Combo" at bounding box center [711, 160] width 61 height 15
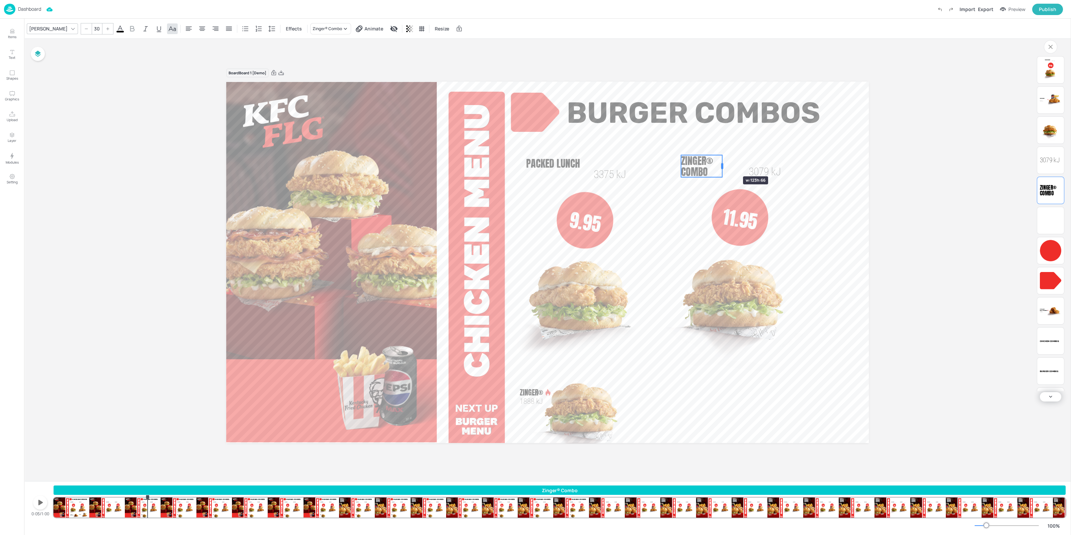
drag, startPoint x: 750, startPoint y: 163, endPoint x: 723, endPoint y: 164, distance: 27.1
click at [723, 164] on div at bounding box center [721, 166] width 5 height 22
click at [772, 172] on span "3079 kJ" at bounding box center [765, 171] width 32 height 13
click at [696, 173] on span "Zinger® Combo" at bounding box center [697, 166] width 32 height 26
type input "30"
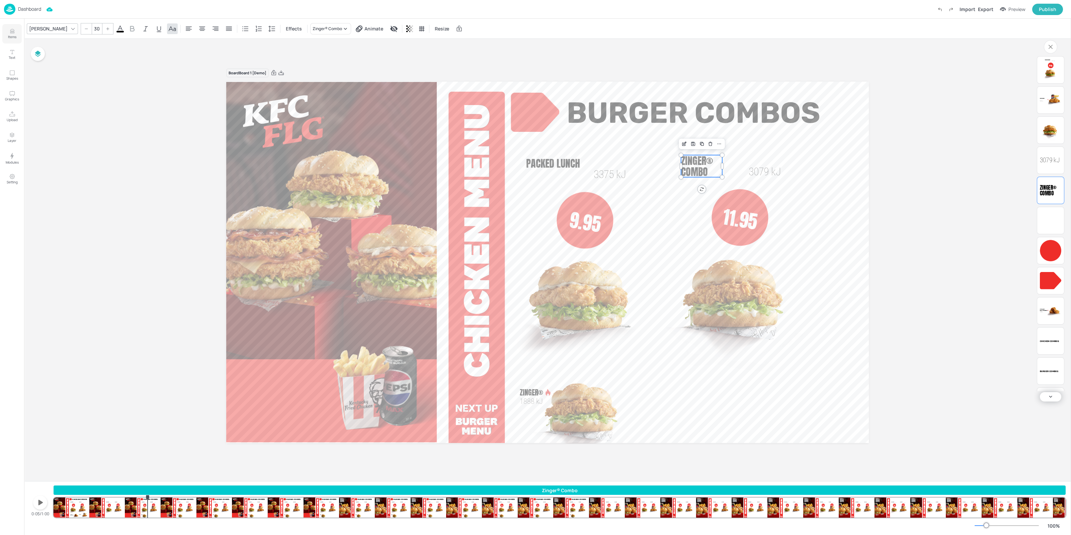
click at [10, 30] on icon "Items" at bounding box center [12, 31] width 6 height 6
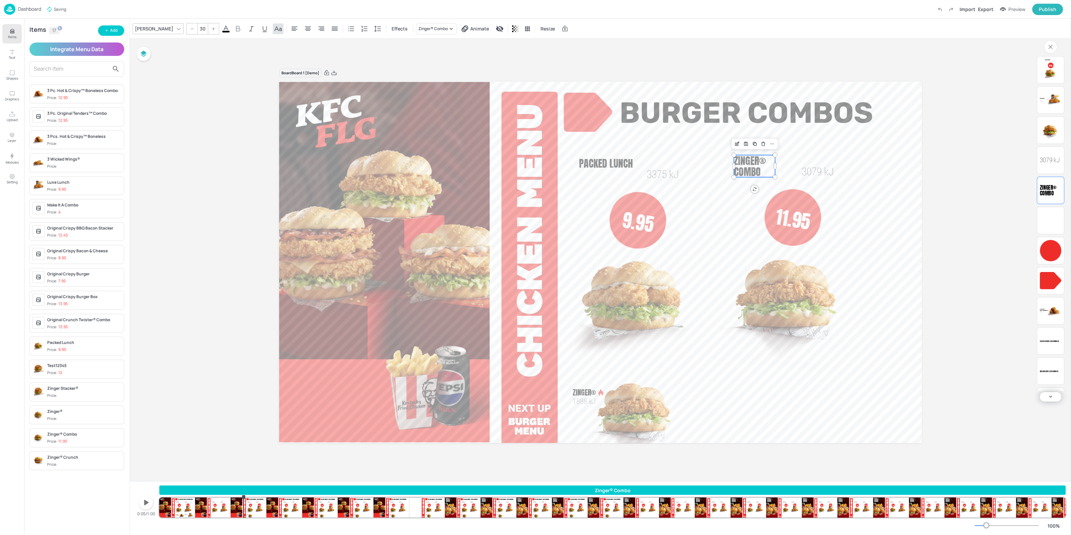
click at [74, 75] on div at bounding box center [76, 68] width 95 height 15
click at [78, 70] on input "text" at bounding box center [71, 69] width 75 height 11
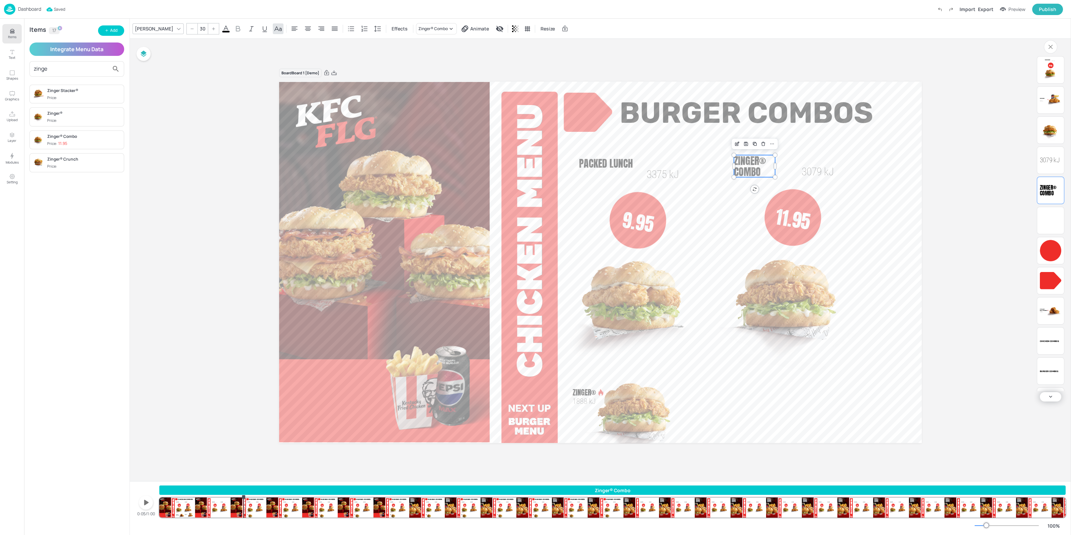
type input "zinger"
click at [74, 143] on span "Price: 11.95" at bounding box center [84, 144] width 74 height 6
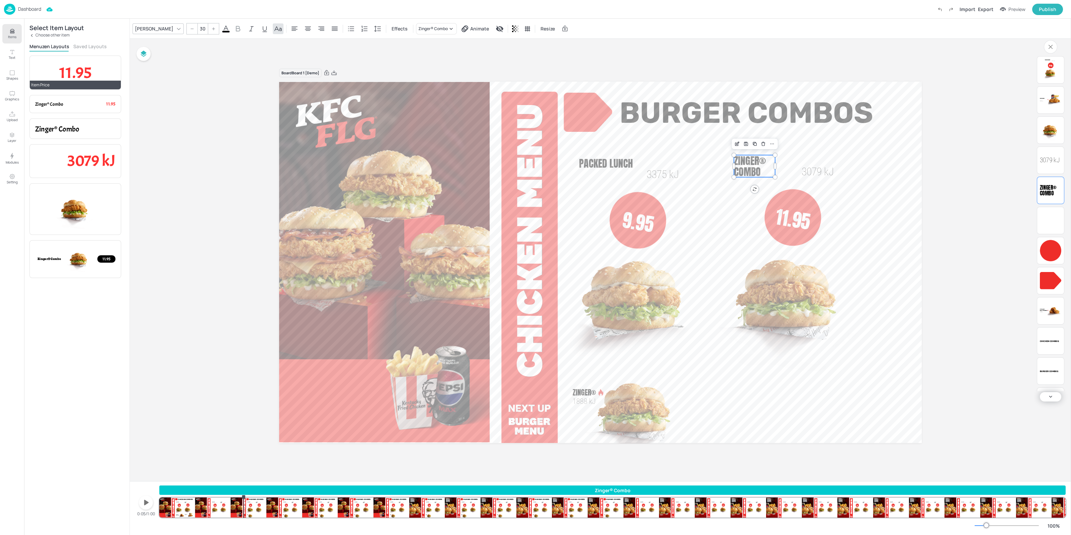
click at [87, 67] on span "11.95" at bounding box center [75, 72] width 32 height 20
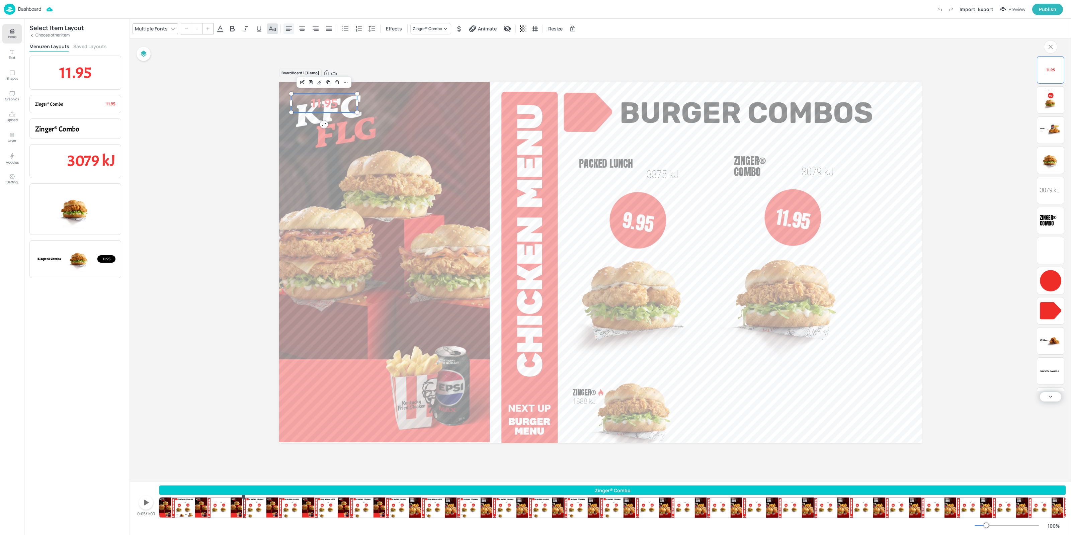
click at [286, 29] on icon at bounding box center [289, 29] width 8 height 8
drag, startPoint x: 333, startPoint y: 102, endPoint x: 769, endPoint y: 181, distance: 443.8
click at [775, 185] on span "11.95" at bounding box center [767, 190] width 26 height 17
click at [745, 176] on span "Zinger® Combo" at bounding box center [750, 166] width 32 height 26
click at [776, 188] on span "11.95" at bounding box center [767, 186] width 26 height 17
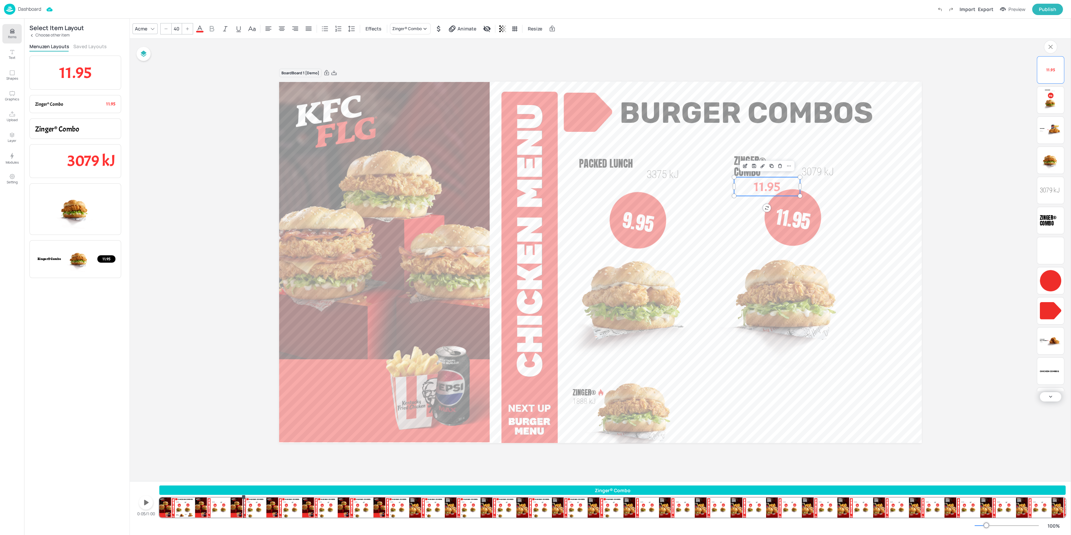
click at [170, 32] on div at bounding box center [166, 28] width 11 height 11
click at [169, 32] on div at bounding box center [166, 28] width 11 height 11
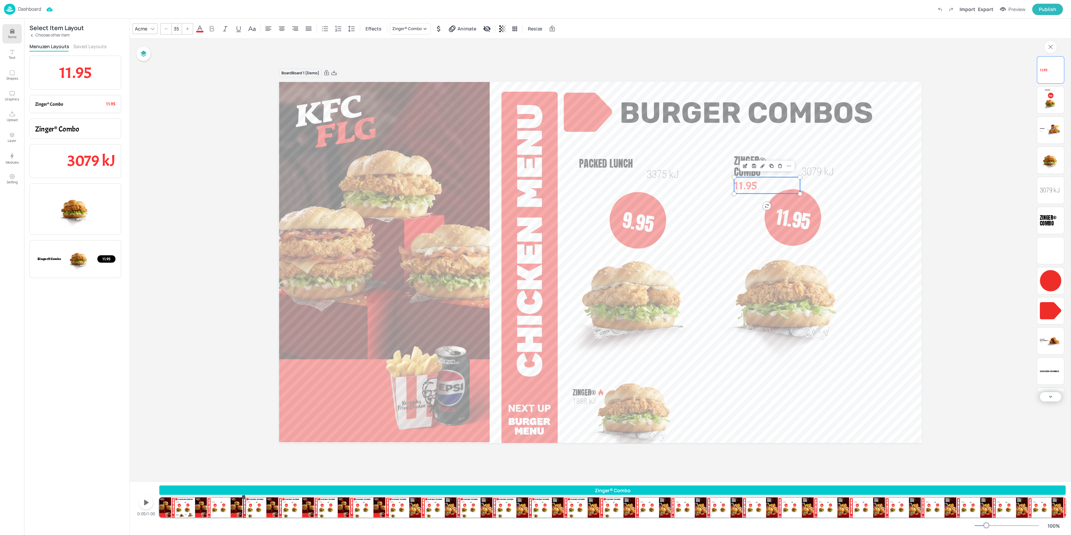
click at [169, 32] on div at bounding box center [166, 28] width 11 height 11
click at [168, 32] on div at bounding box center [166, 28] width 11 height 11
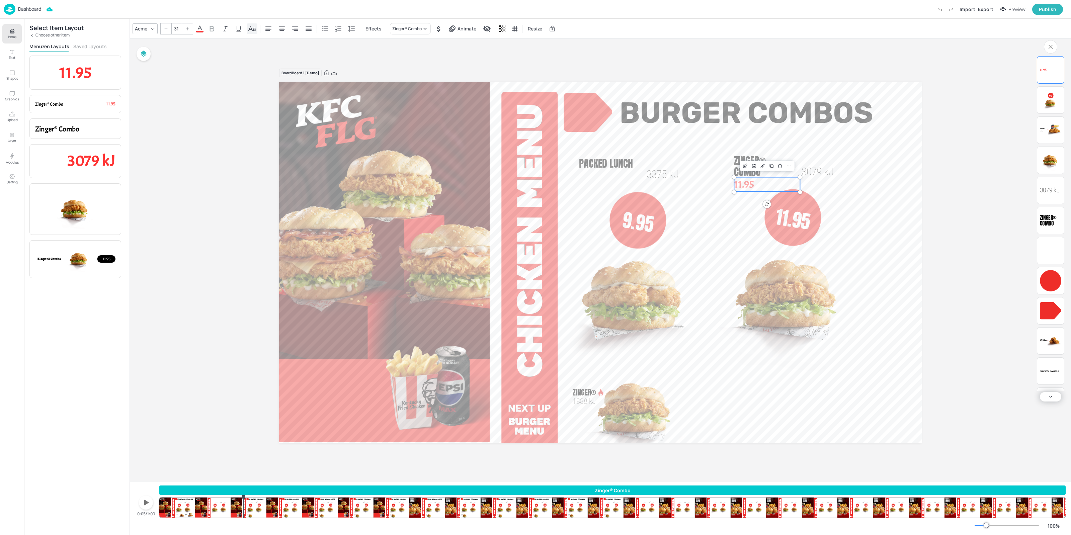
type input "30"
click at [265, 28] on icon at bounding box center [268, 29] width 8 height 8
click at [143, 29] on div "Acme" at bounding box center [141, 29] width 15 height 10
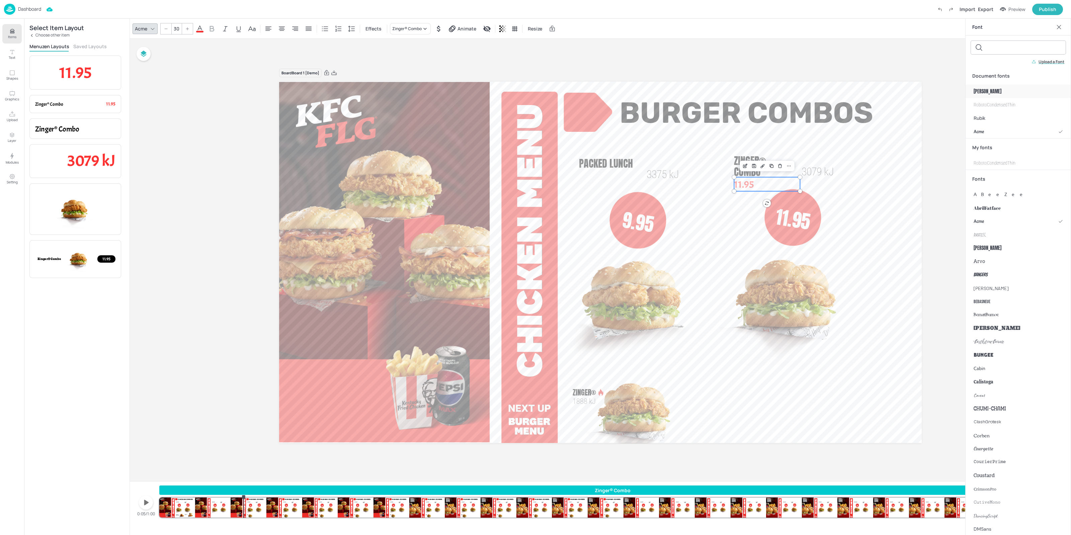
click at [987, 93] on div "Anton" at bounding box center [1017, 91] width 105 height 13
click at [222, 28] on icon at bounding box center [226, 29] width 8 height 8
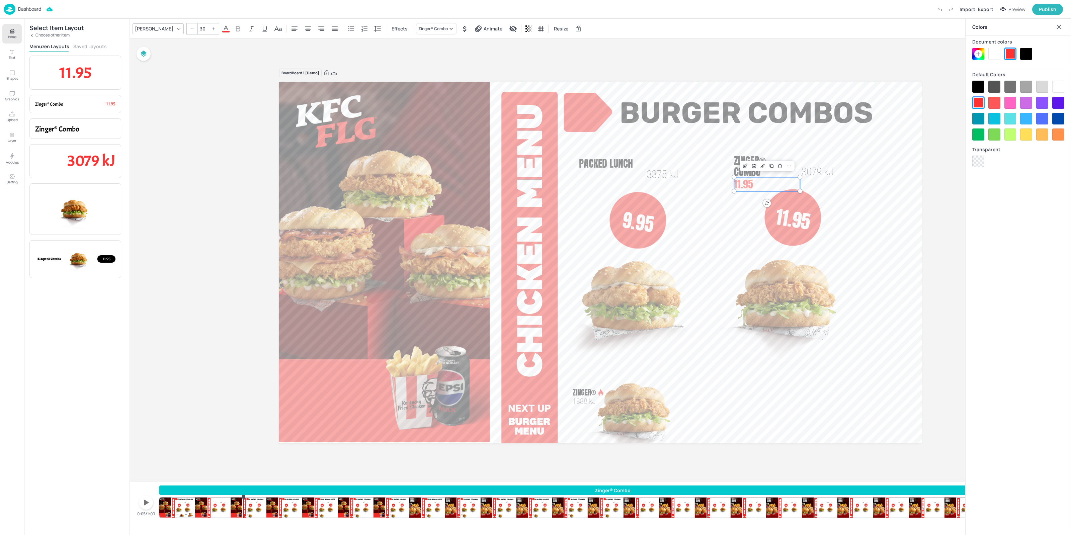
click at [977, 84] on div at bounding box center [978, 87] width 12 height 12
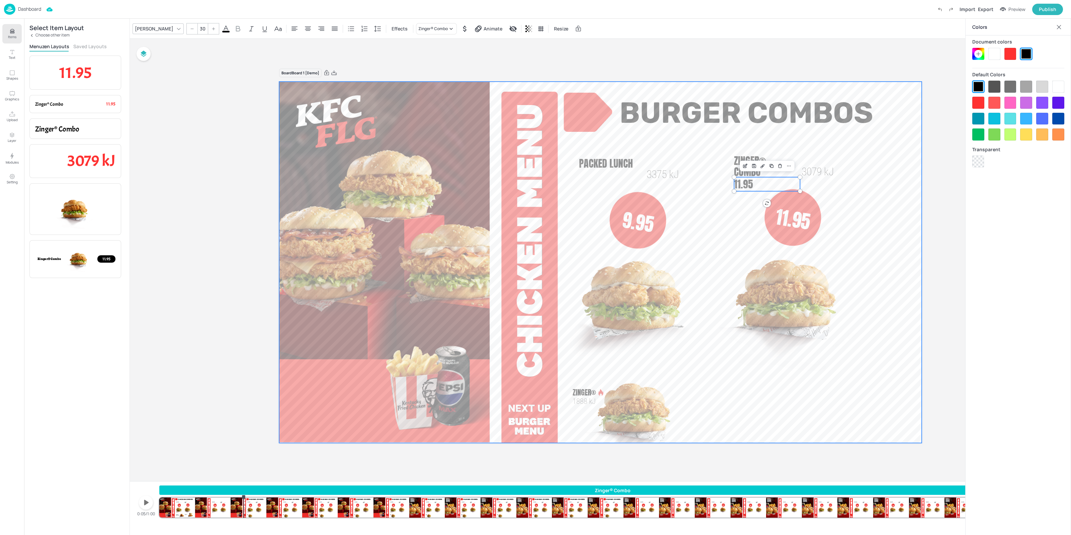
click at [866, 145] on video at bounding box center [600, 262] width 642 height 361
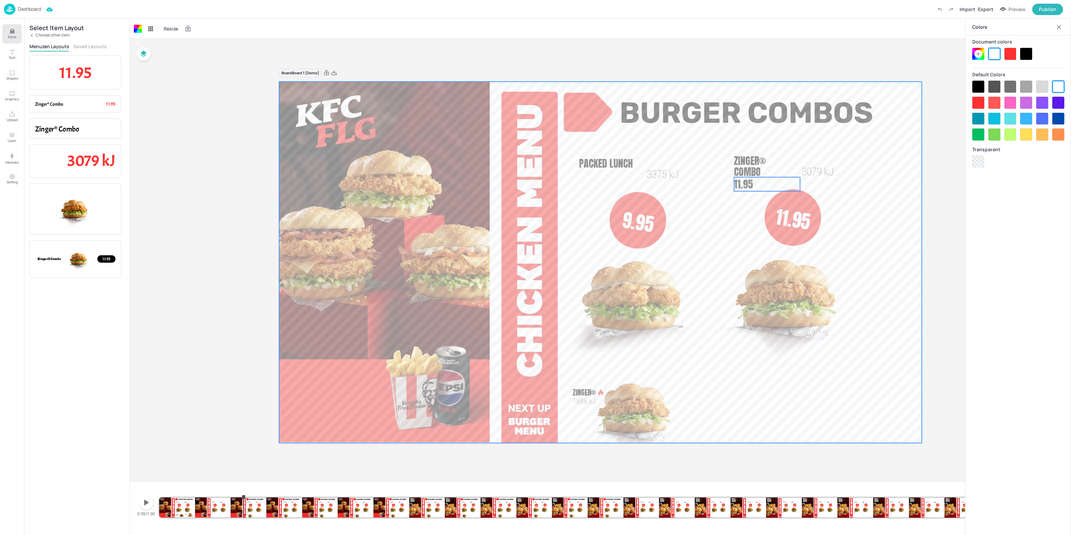
click at [747, 186] on span "11.95" at bounding box center [743, 184] width 19 height 15
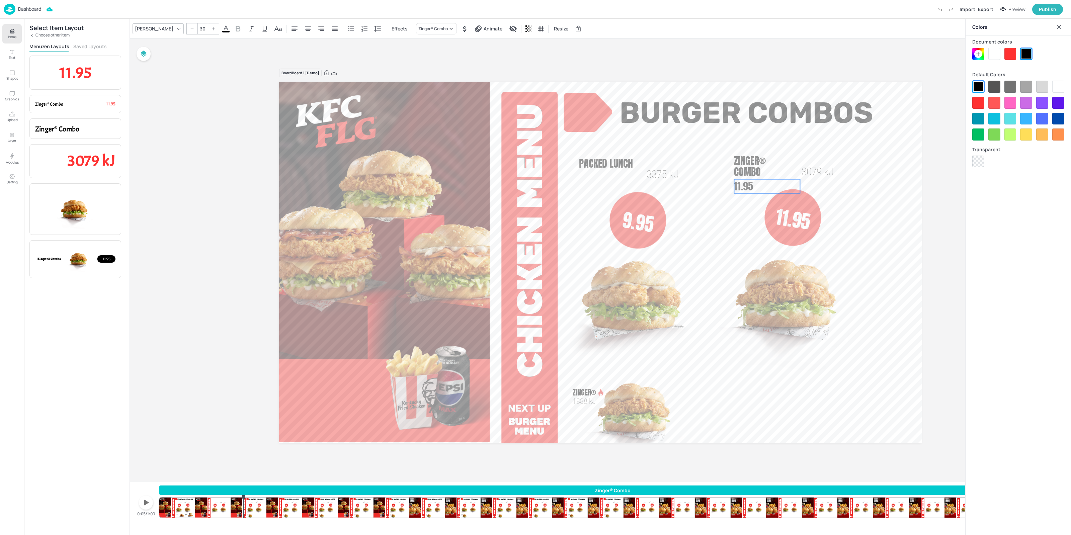
click at [799, 185] on p "11.95" at bounding box center [767, 186] width 66 height 14
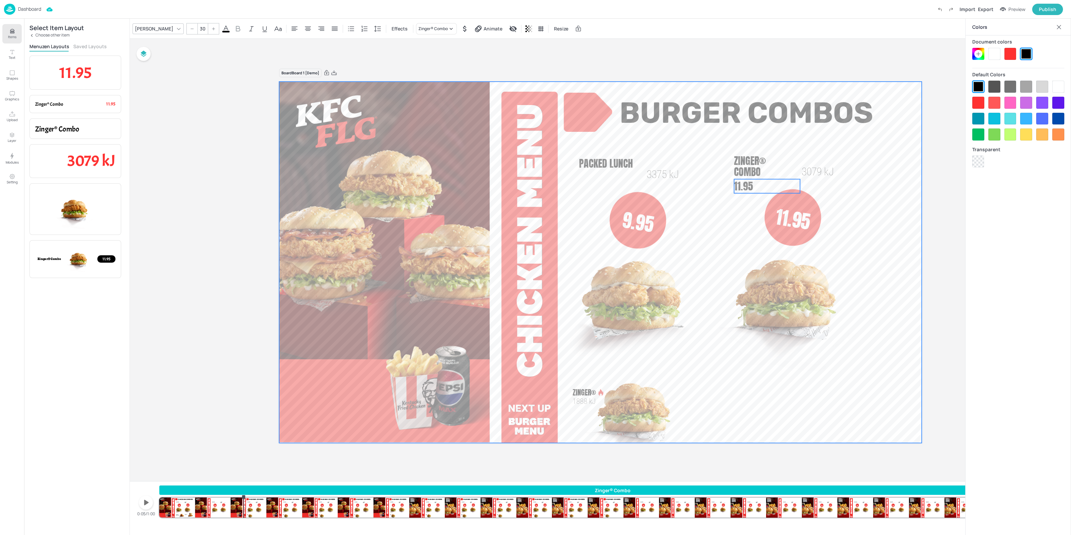
click at [830, 186] on video at bounding box center [600, 262] width 642 height 361
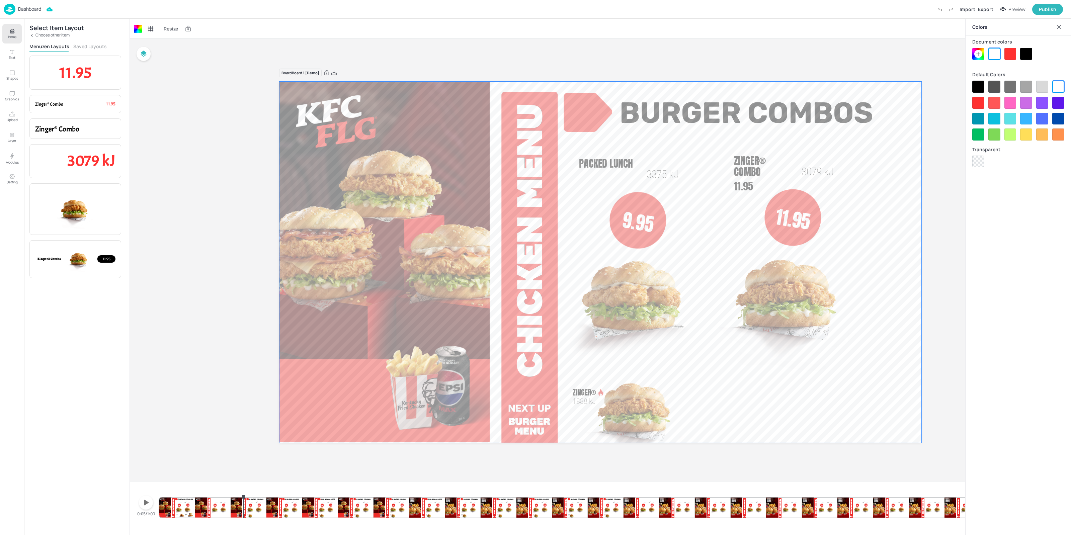
click at [798, 186] on p "11.95" at bounding box center [767, 186] width 66 height 14
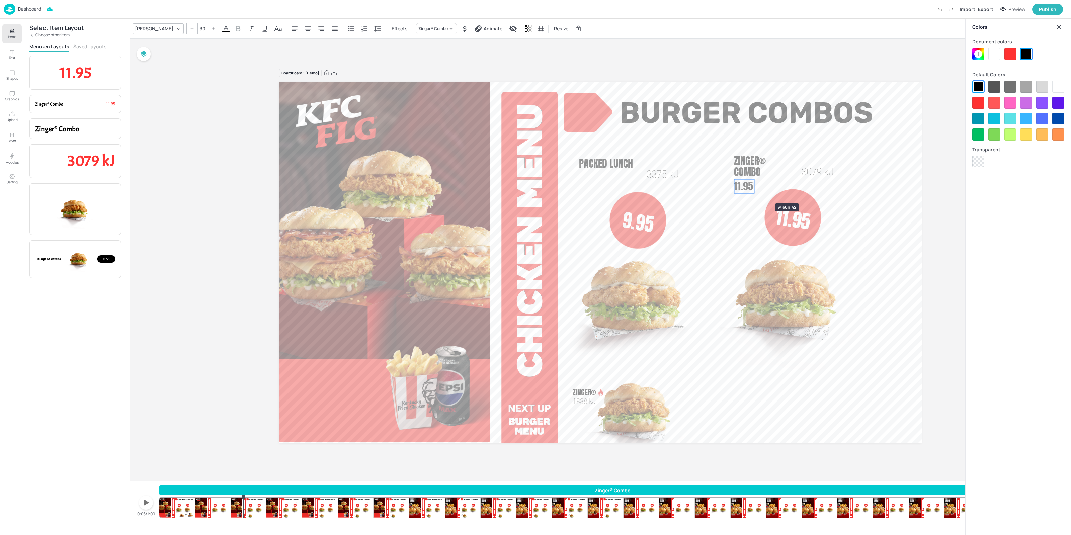
drag, startPoint x: 801, startPoint y: 184, endPoint x: 755, endPoint y: 191, distance: 46.4
click at [755, 191] on div "Zinger® 1888 kJ Burger Combos Chicken Combos 3 Pcs. Hot & Crispy™ Boneless 1434…" at bounding box center [600, 262] width 642 height 361
click at [783, 223] on img at bounding box center [790, 295] width 153 height 152
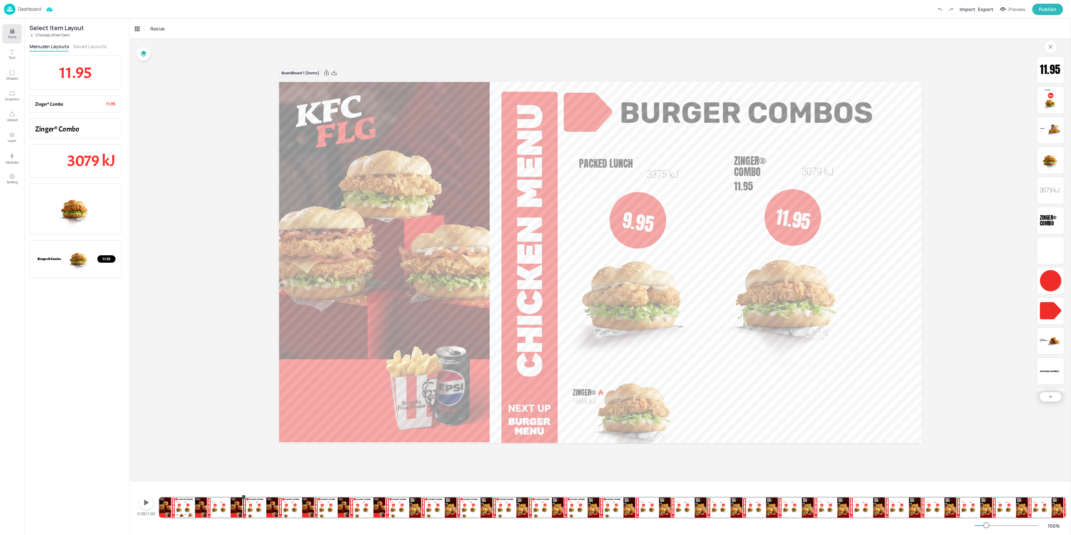
click at [797, 214] on span "11.95" at bounding box center [793, 219] width 38 height 33
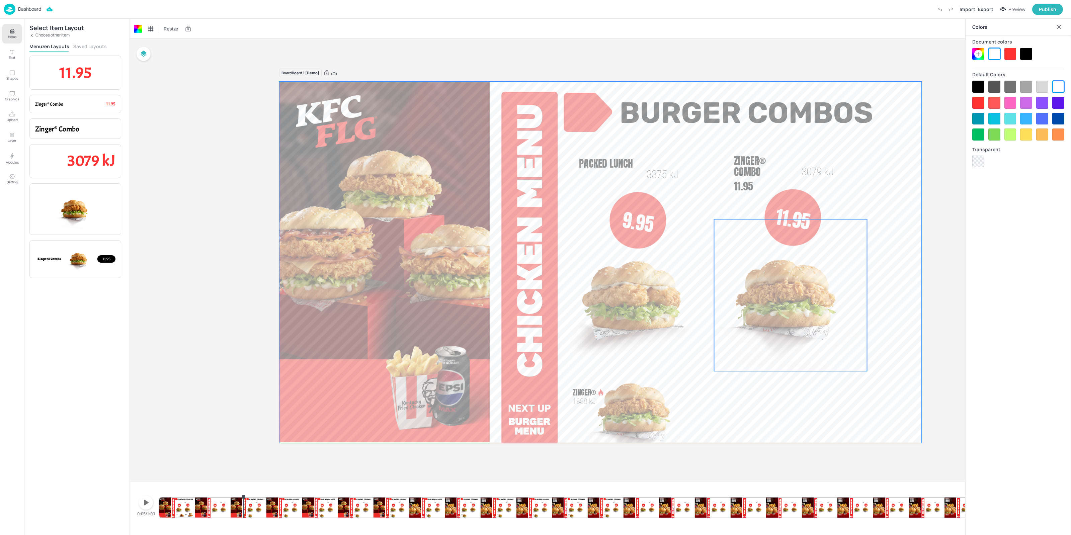
click at [797, 220] on div "Zinger® 1888 kJ Burger Combos Chicken Combos 3 Pcs. Hot & Crispy™ Boneless 1434…" at bounding box center [600, 262] width 642 height 361
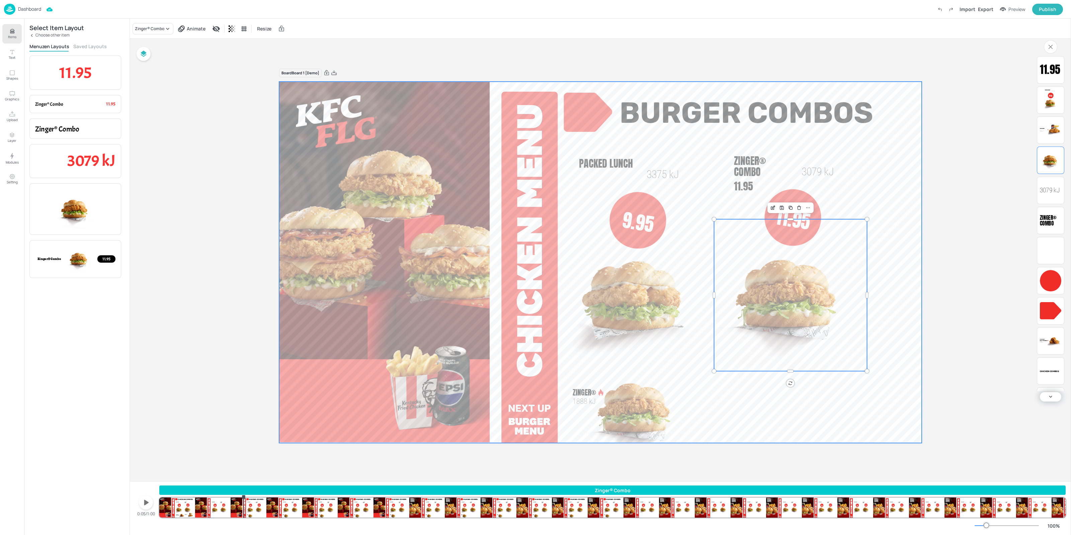
click at [844, 215] on video at bounding box center [600, 262] width 642 height 361
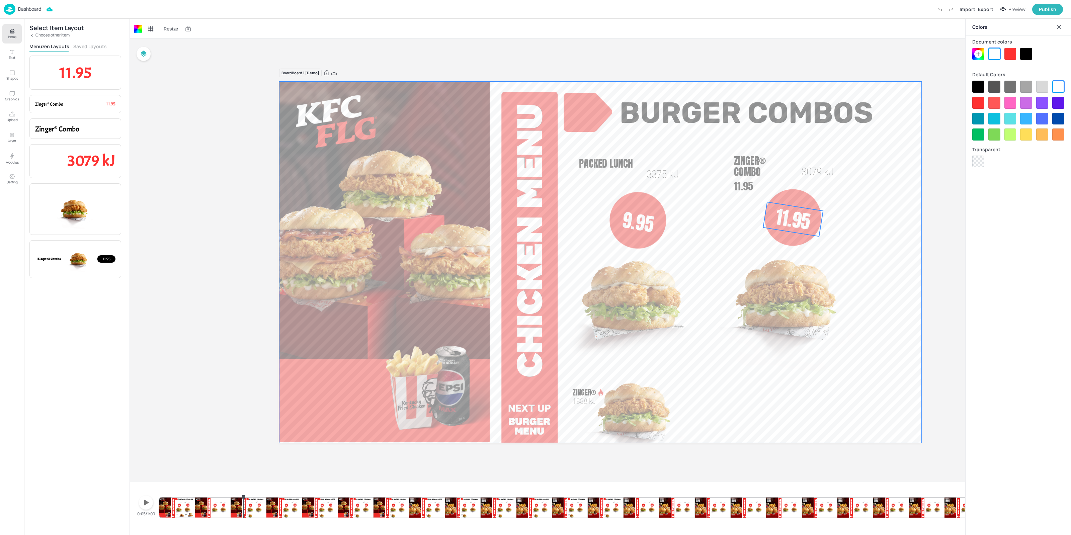
click at [809, 214] on span "11.95" at bounding box center [793, 219] width 38 height 33
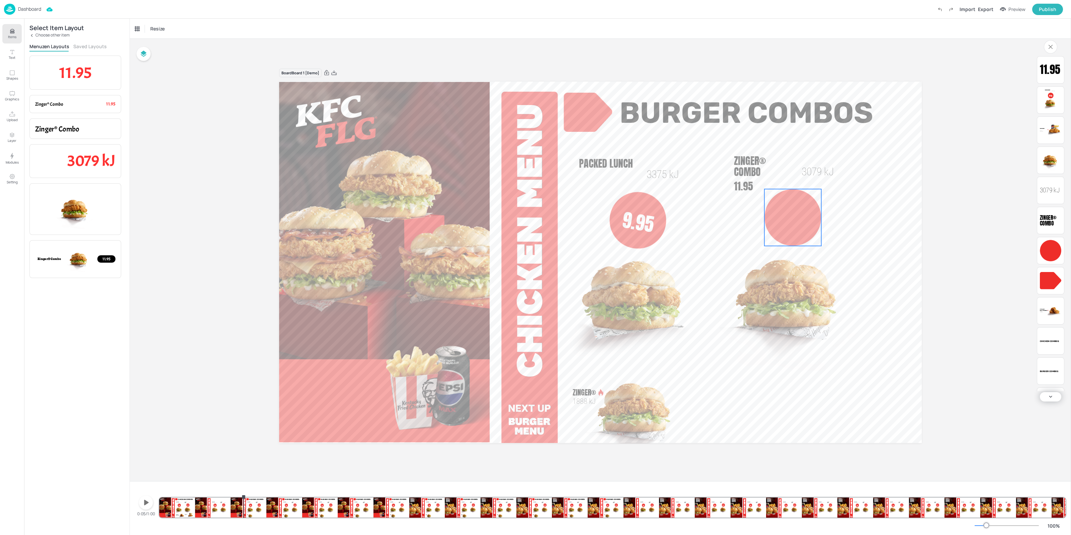
click at [808, 205] on div at bounding box center [792, 217] width 57 height 57
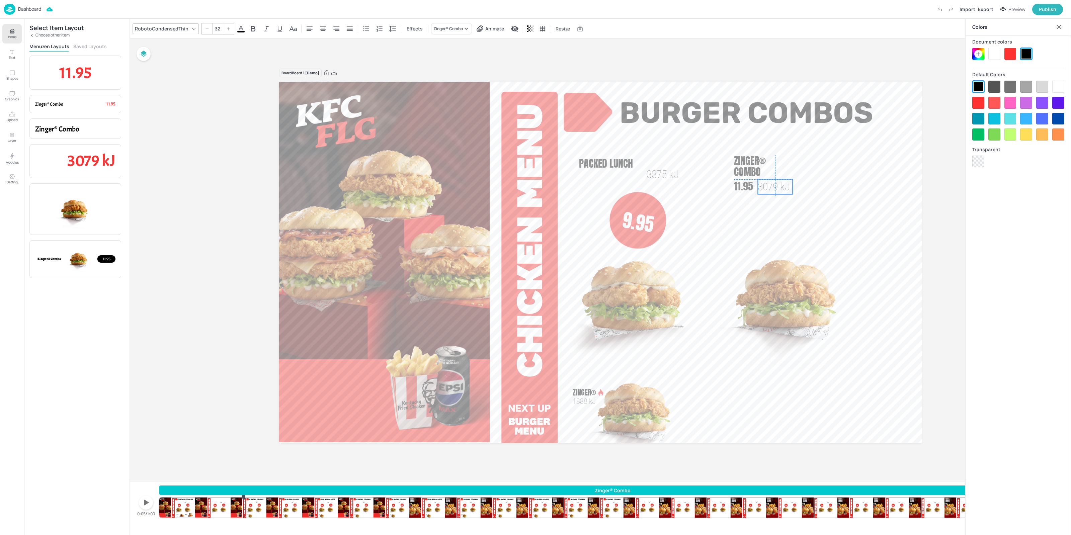
drag, startPoint x: 813, startPoint y: 170, endPoint x: 768, endPoint y: 187, distance: 48.1
click at [768, 187] on span "3079 kJ" at bounding box center [774, 186] width 32 height 13
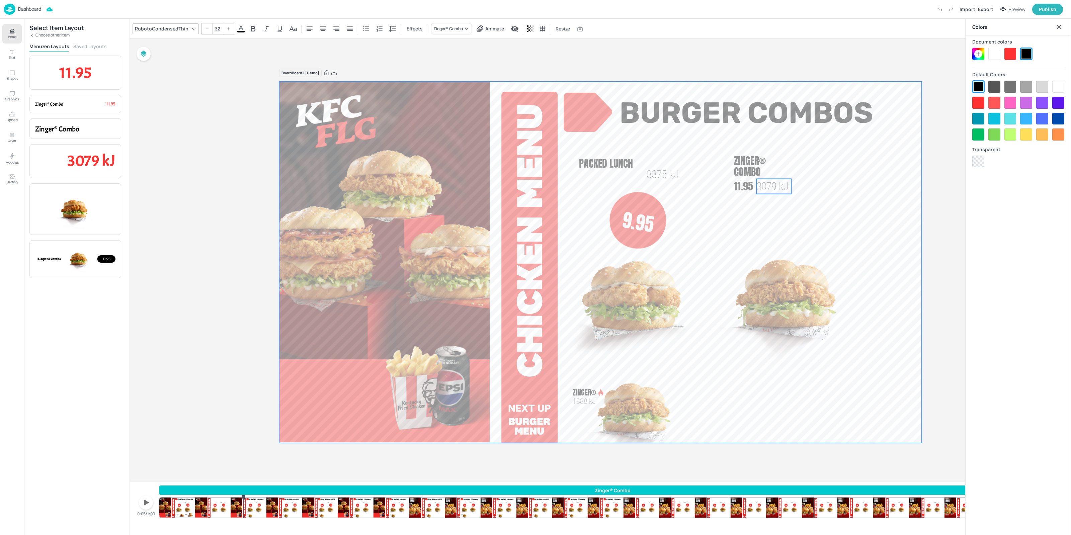
click at [854, 203] on video at bounding box center [600, 262] width 642 height 361
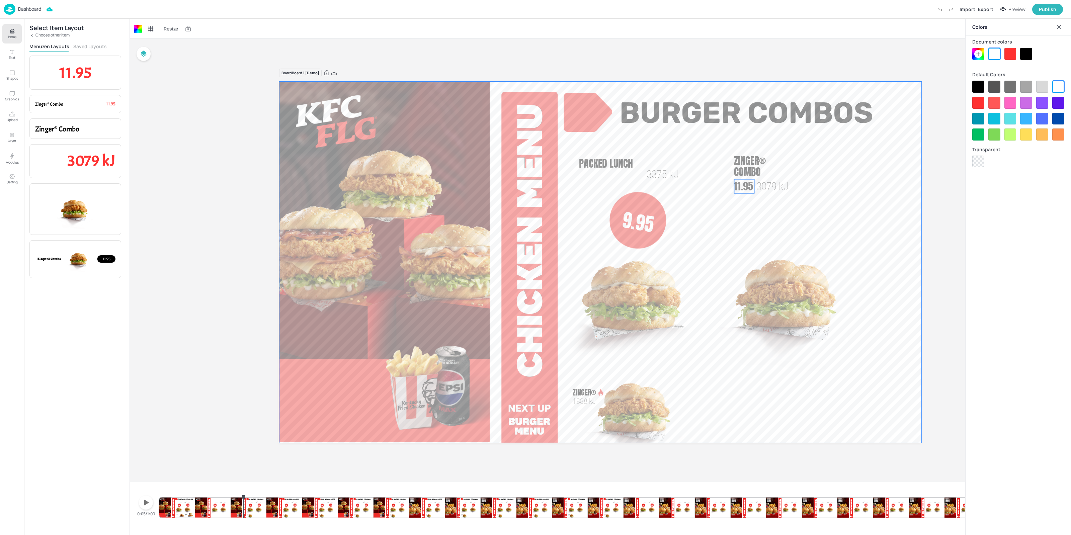
click at [743, 190] on span "11.95" at bounding box center [743, 186] width 19 height 15
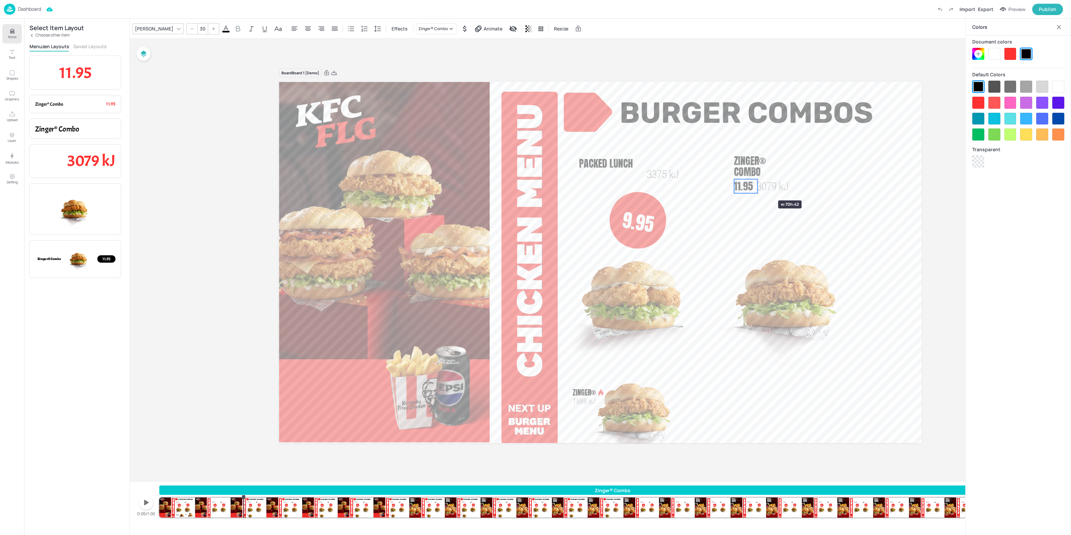
drag, startPoint x: 755, startPoint y: 188, endPoint x: 758, endPoint y: 188, distance: 3.4
click at [758, 188] on div at bounding box center [757, 186] width 5 height 14
click at [781, 186] on span "3079 kJ" at bounding box center [772, 186] width 32 height 13
type input "32"
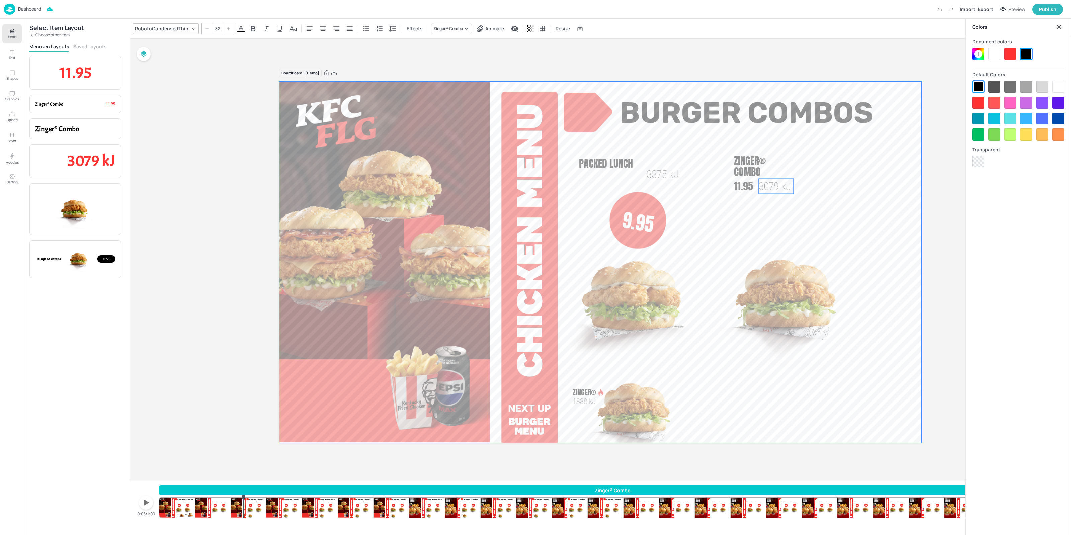
click at [823, 186] on video at bounding box center [600, 262] width 642 height 361
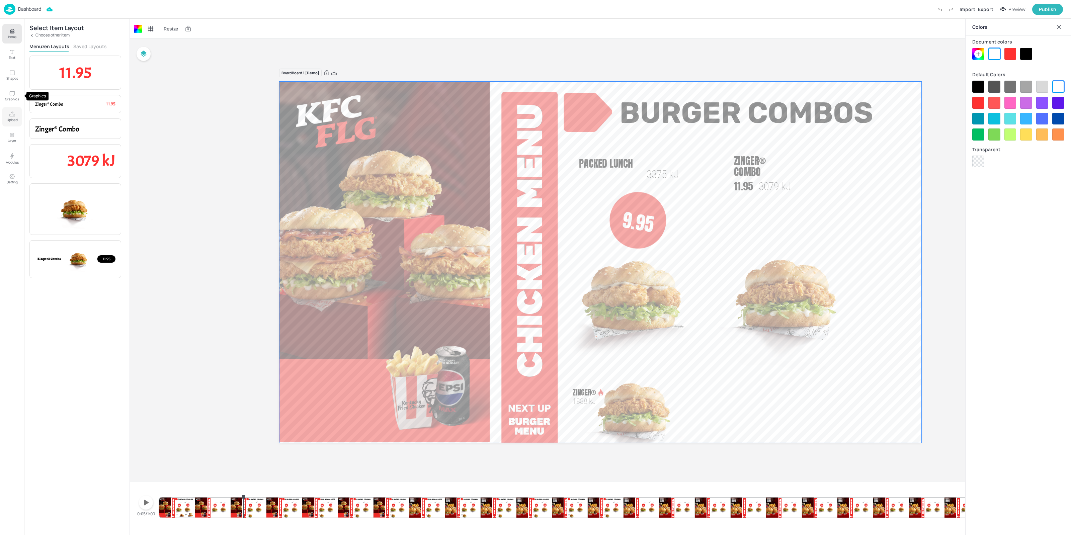
click at [9, 109] on button "Upload" at bounding box center [11, 116] width 19 height 19
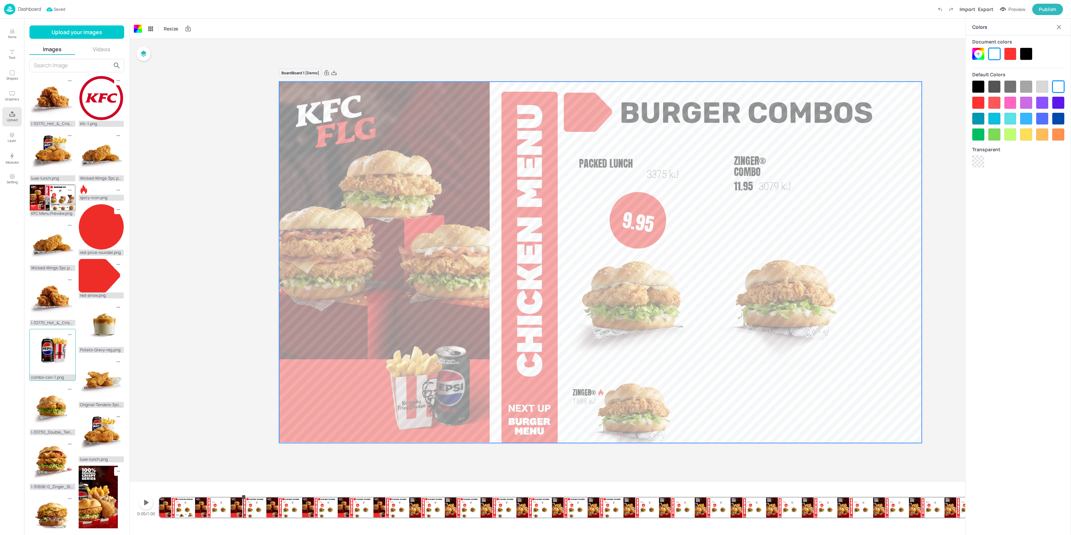
click at [58, 351] on img at bounding box center [53, 352] width 46 height 46
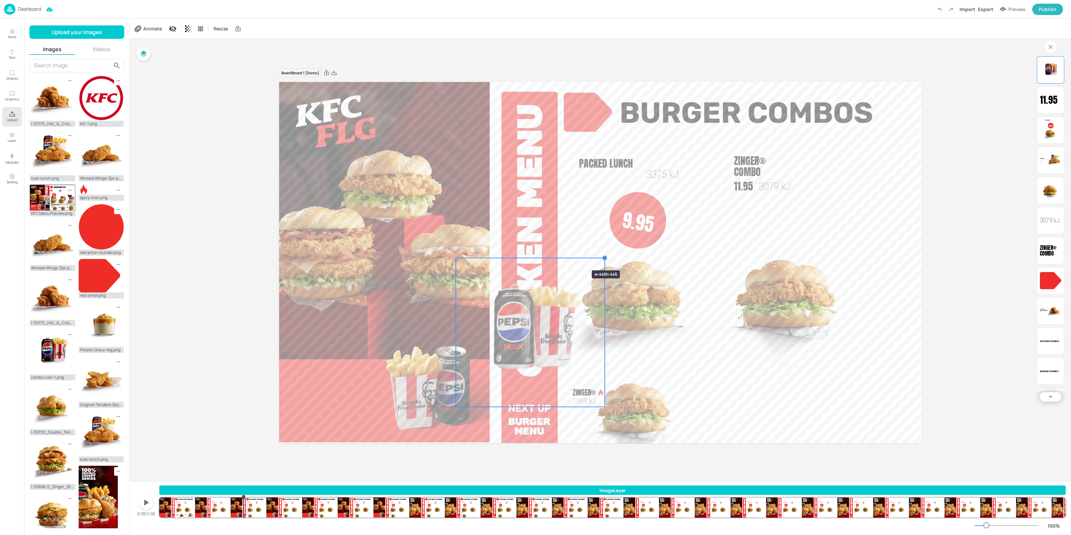
drag, startPoint x: 744, startPoint y: 118, endPoint x: 584, endPoint y: 249, distance: 206.6
click at [591, 244] on div "Zinger® 1888 kJ Burger Combos Chicken Combos 3 Pcs. Hot & Crispy™ Boneless 1434…" at bounding box center [600, 262] width 642 height 361
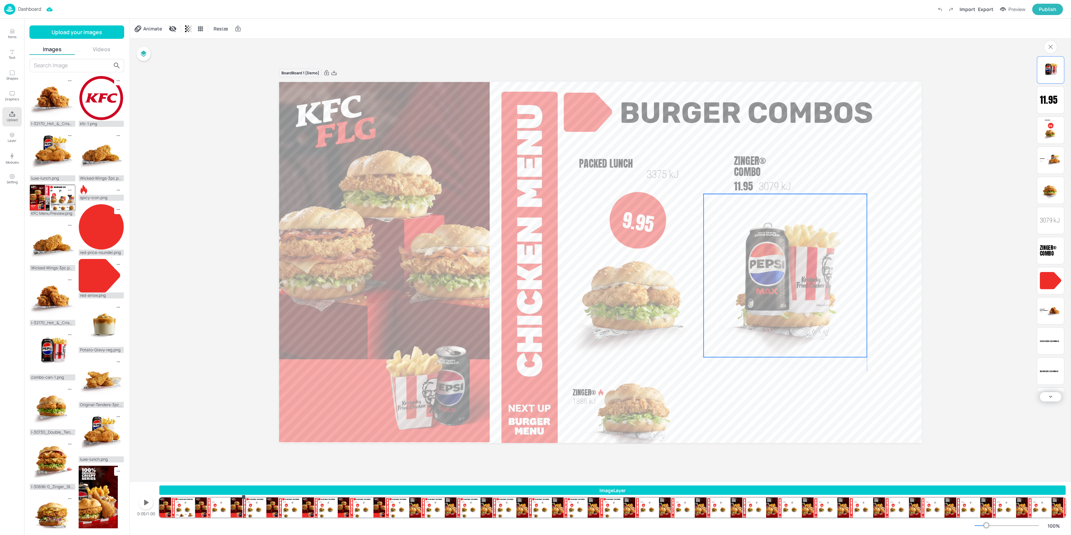
drag, startPoint x: 542, startPoint y: 337, endPoint x: 776, endPoint y: 290, distance: 238.6
click at [776, 290] on div at bounding box center [784, 275] width 163 height 163
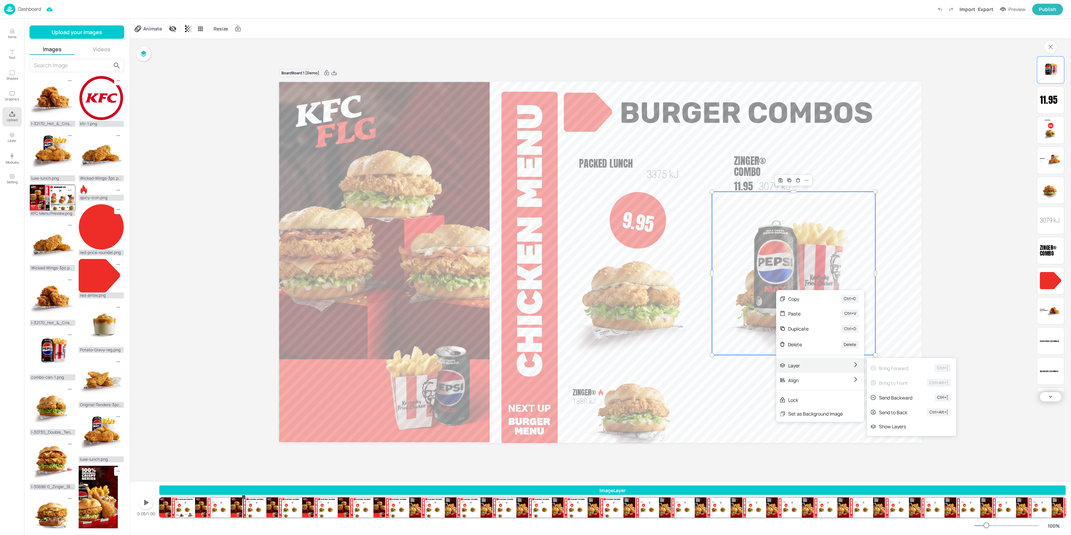
click at [823, 363] on div "Layer" at bounding box center [810, 365] width 45 height 7
click at [909, 412] on div "Send to Back Ctrl+Alt+[" at bounding box center [911, 412] width 89 height 15
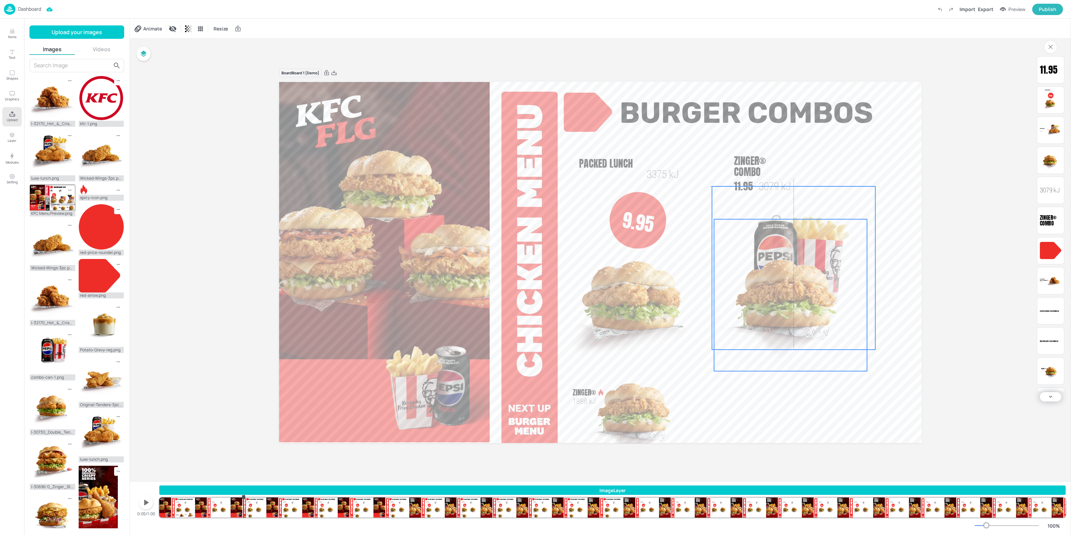
drag, startPoint x: 852, startPoint y: 258, endPoint x: 851, endPoint y: 253, distance: 5.1
click at [851, 253] on img at bounding box center [790, 295] width 153 height 152
drag, startPoint x: 793, startPoint y: 314, endPoint x: 800, endPoint y: 314, distance: 6.4
click at [800, 314] on img at bounding box center [790, 295] width 153 height 152
click at [827, 377] on img at bounding box center [839, 400] width 103 height 130
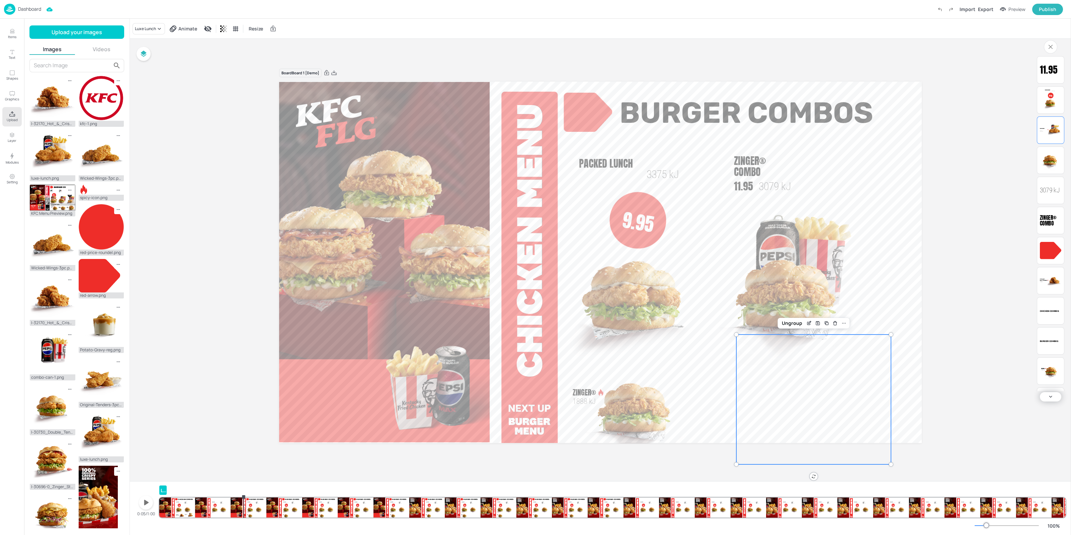
click at [780, 325] on div "Ungroup" at bounding box center [792, 323] width 26 height 9
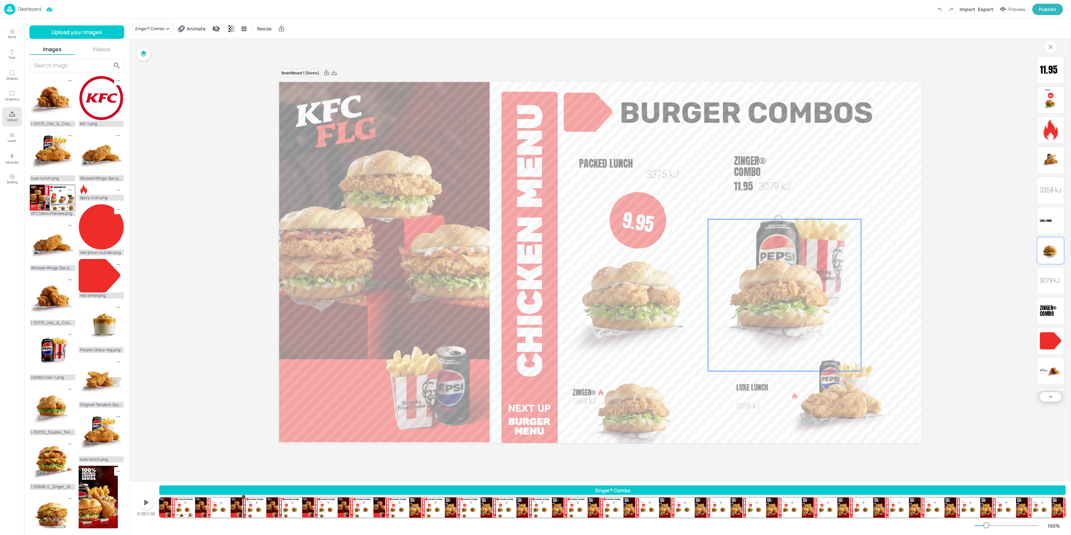
drag, startPoint x: 766, startPoint y: 298, endPoint x: 820, endPoint y: 380, distance: 98.5
click at [759, 298] on img at bounding box center [784, 295] width 153 height 152
click at [825, 387] on img at bounding box center [839, 400] width 103 height 130
click at [933, 247] on div "Board Board 1 [Demo] Zinger® 1888 kJ Burger Combos Chicken Combos 3 Pcs. Hot & …" at bounding box center [600, 260] width 680 height 400
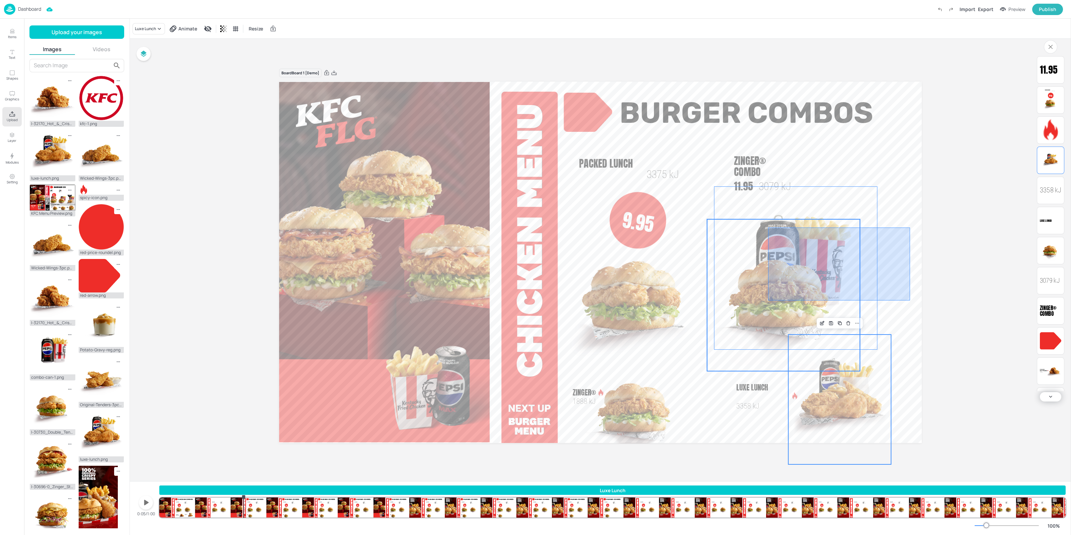
drag, startPoint x: 804, startPoint y: 292, endPoint x: 768, endPoint y: 300, distance: 37.1
click at [768, 82] on div "Zinger® 1888 kJ Burger Combos Chicken Combos 3 Pcs. Hot & Crispy™ Boneless 1434…" at bounding box center [600, 82] width 642 height 0
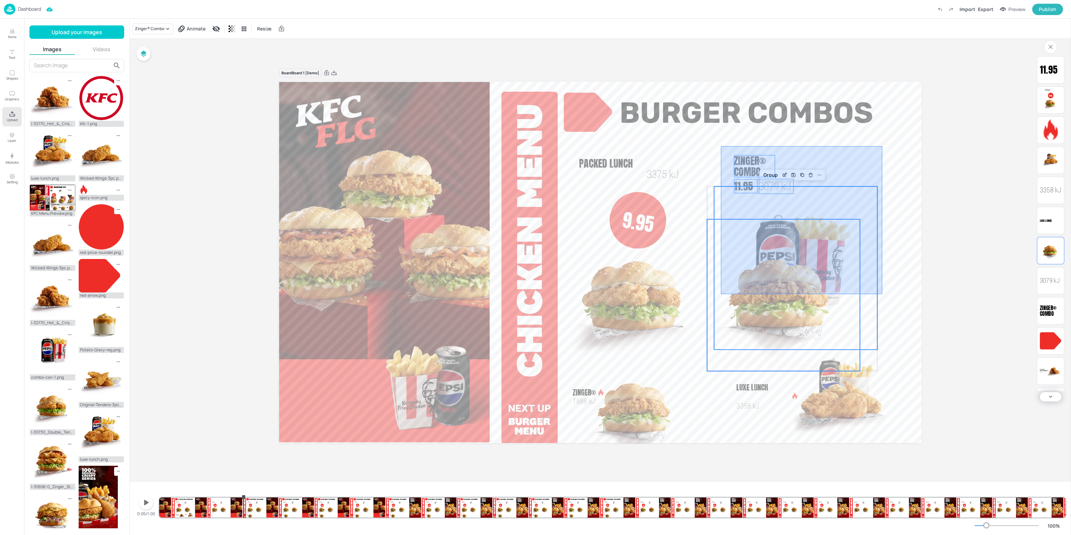
drag, startPoint x: 857, startPoint y: 178, endPoint x: 721, endPoint y: 295, distance: 179.8
click at [721, 82] on div "Zinger® 1888 kJ Burger Combos Chicken Combos 3 Pcs. Hot & Crispy™ Boneless 1434…" at bounding box center [600, 82] width 642 height 0
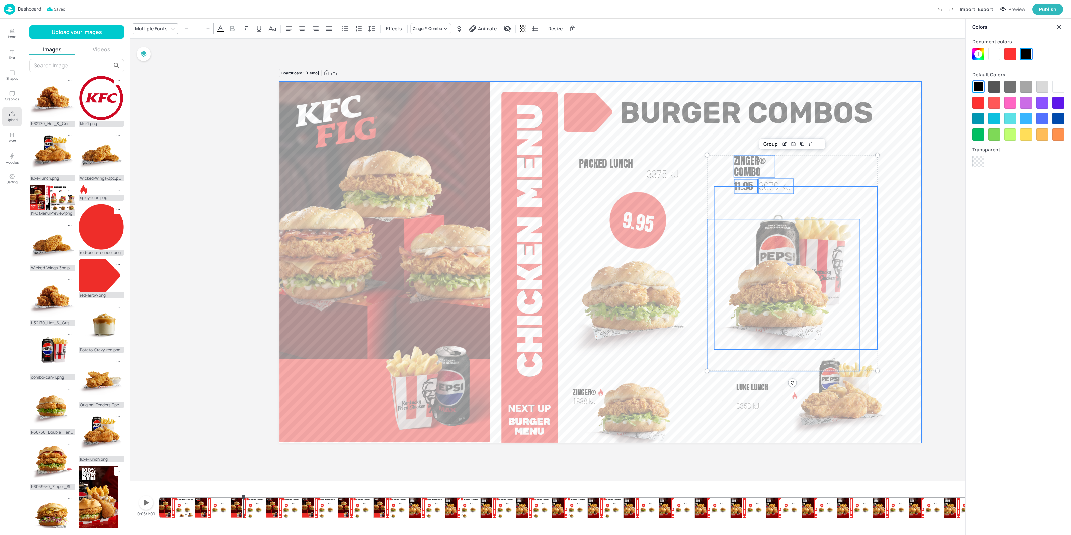
click at [904, 177] on video at bounding box center [600, 262] width 642 height 361
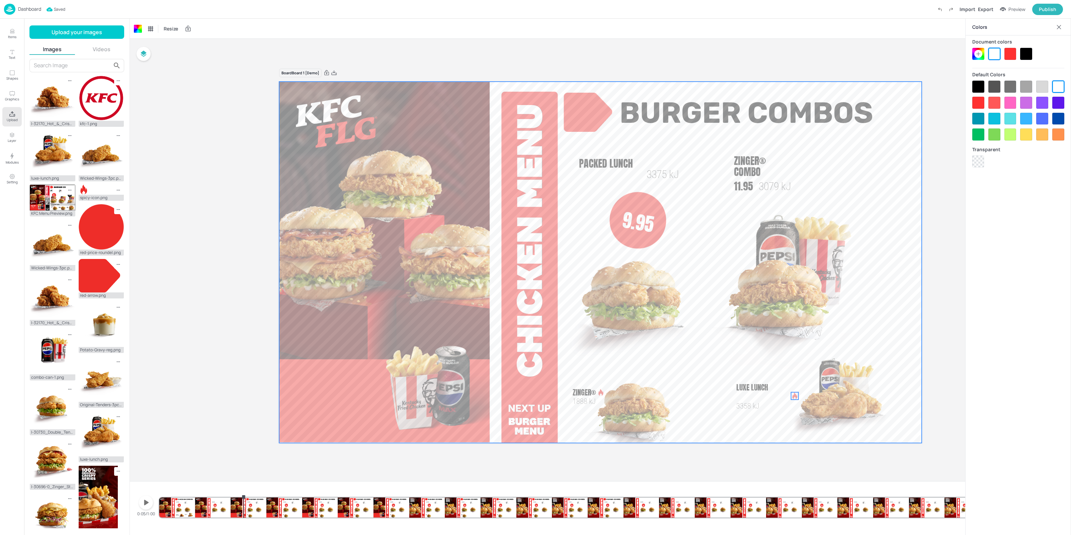
click at [794, 396] on div at bounding box center [794, 395] width 7 height 7
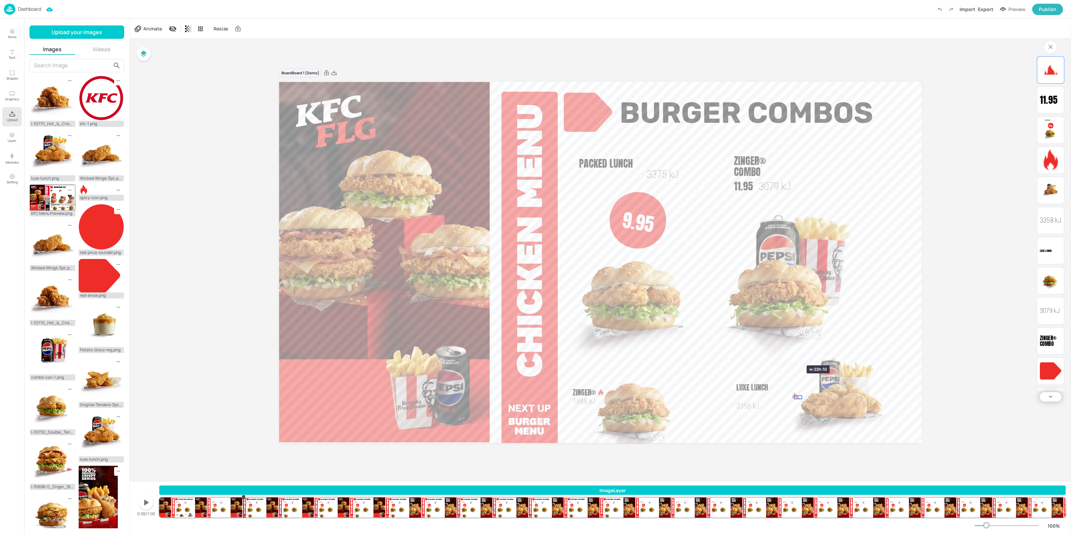
drag, startPoint x: 798, startPoint y: 401, endPoint x: 788, endPoint y: 405, distance: 10.9
click at [788, 405] on div "Zinger® 1888 kJ Burger Combos Chicken Combos 3 Pcs. Hot & Crispy™ Boneless 1434…" at bounding box center [600, 262] width 642 height 361
drag, startPoint x: 798, startPoint y: 400, endPoint x: 766, endPoint y: 170, distance: 232.2
click at [766, 170] on div at bounding box center [766, 169] width 7 height 7
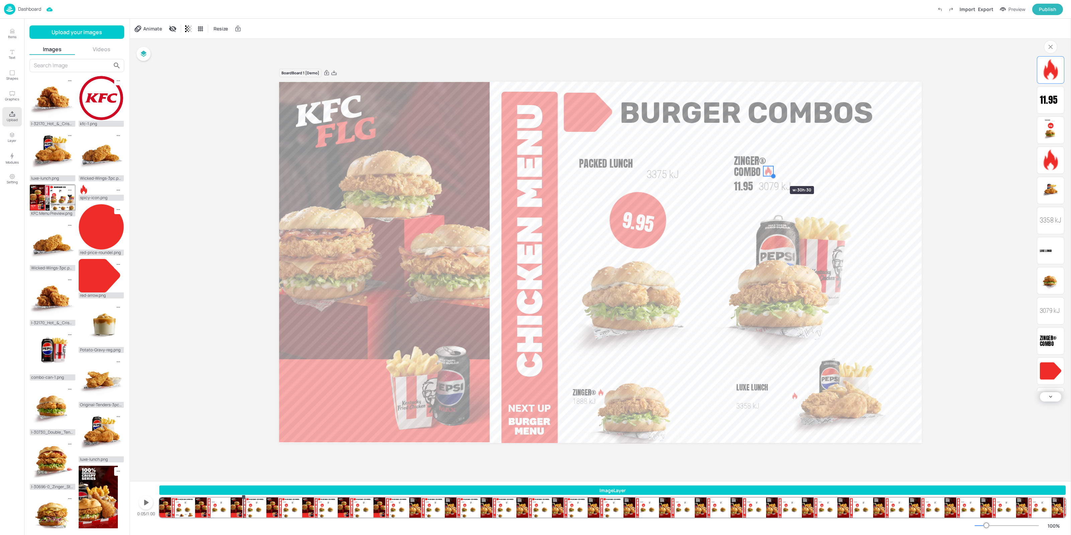
click at [770, 174] on div "Zinger® 1888 kJ Burger Combos Chicken Combos 3 Pcs. Hot & Crispy™ Boneless 1434…" at bounding box center [600, 262] width 642 height 361
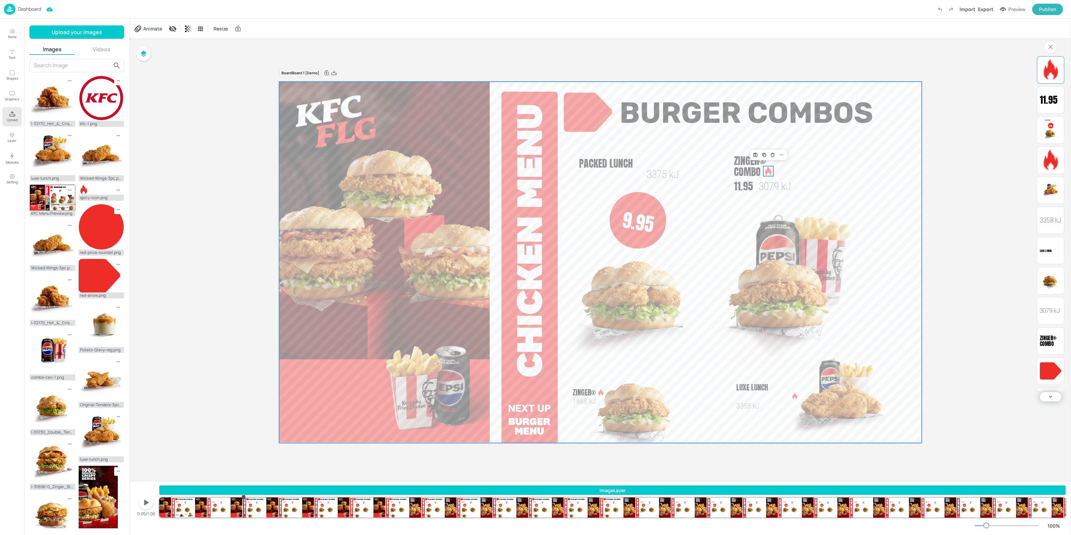
click at [843, 165] on video at bounding box center [600, 262] width 642 height 361
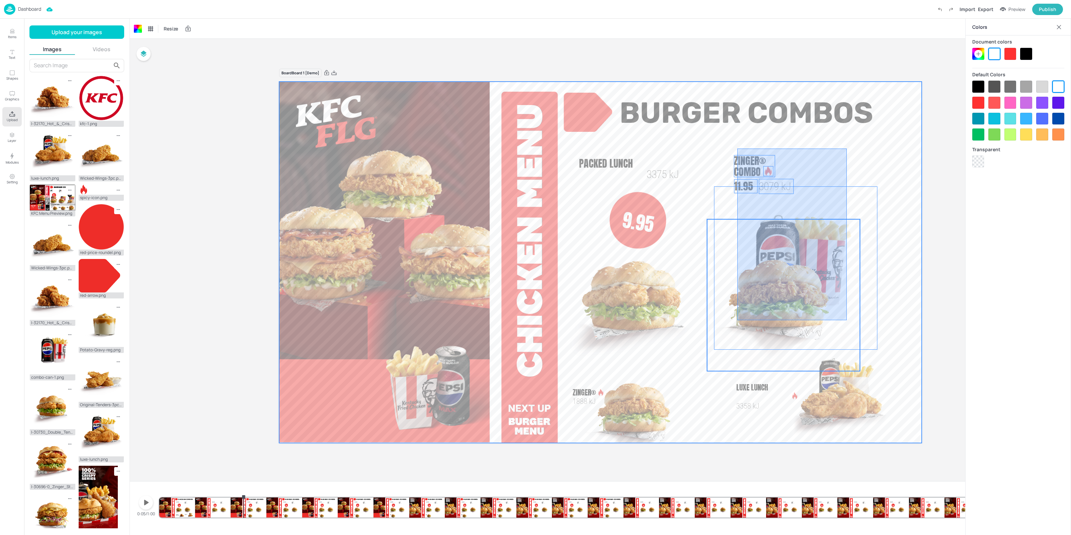
drag, startPoint x: 751, startPoint y: 309, endPoint x: 737, endPoint y: 320, distance: 17.4
click at [737, 82] on div "Zinger® 1888 kJ Burger Combos Chicken Combos 3 Pcs. Hot & Crispy™ Boneless 1434…" at bounding box center [600, 82] width 642 height 0
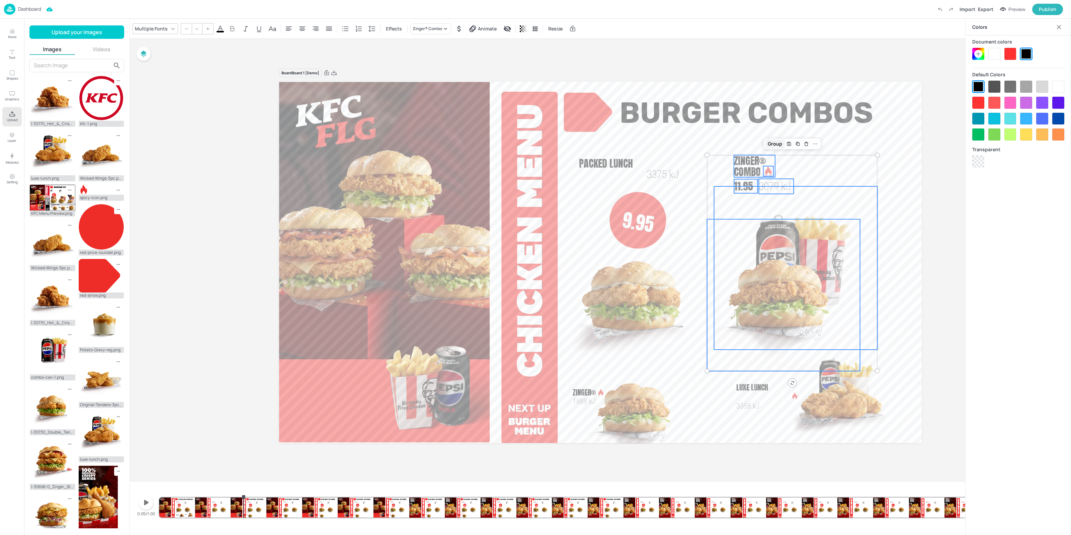
click at [777, 143] on div "Group" at bounding box center [775, 144] width 20 height 9
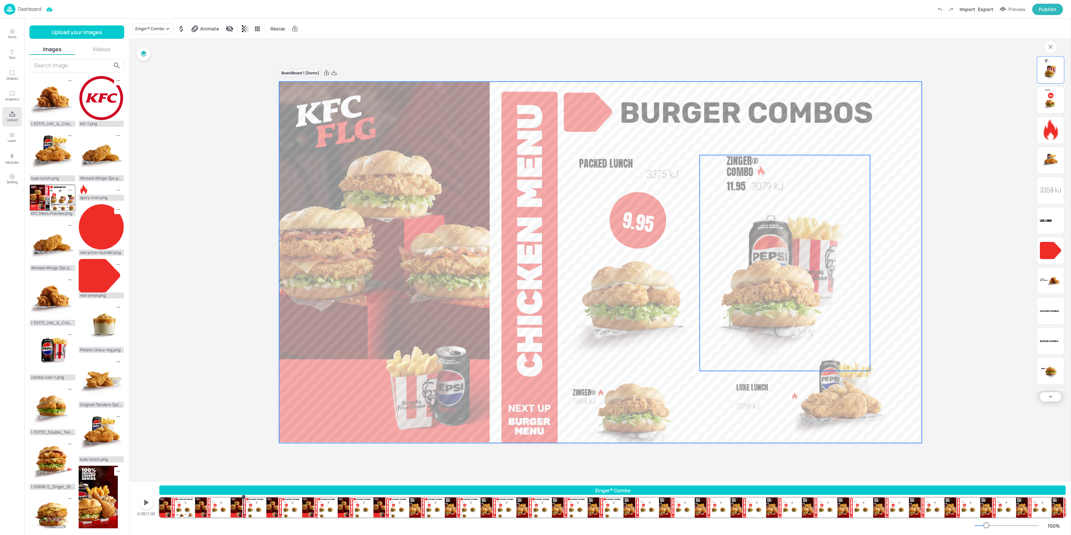
click at [909, 268] on video at bounding box center [600, 262] width 642 height 361
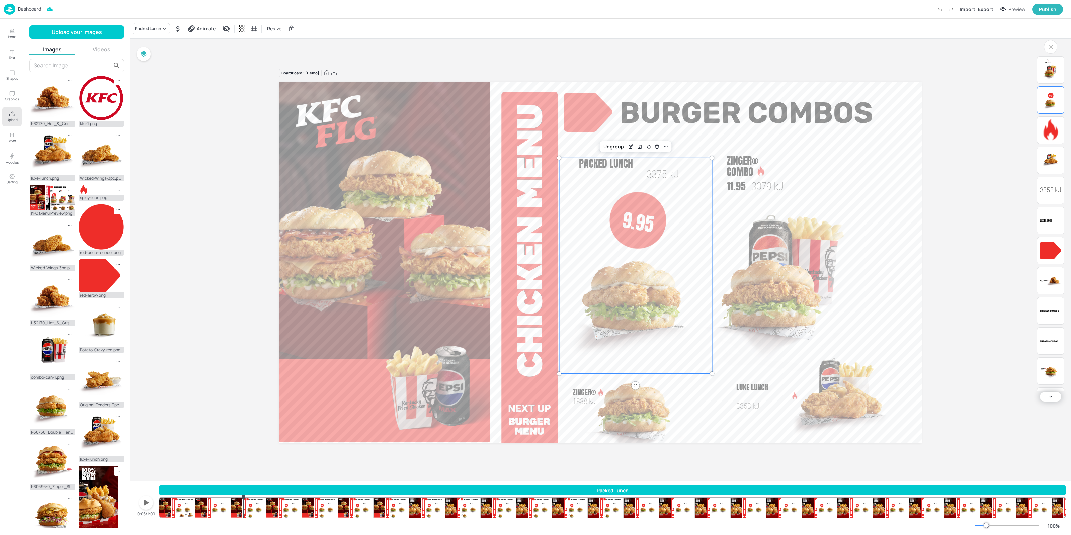
click at [627, 297] on img at bounding box center [635, 298] width 153 height 152
click at [619, 146] on div "Ungroup" at bounding box center [614, 146] width 26 height 9
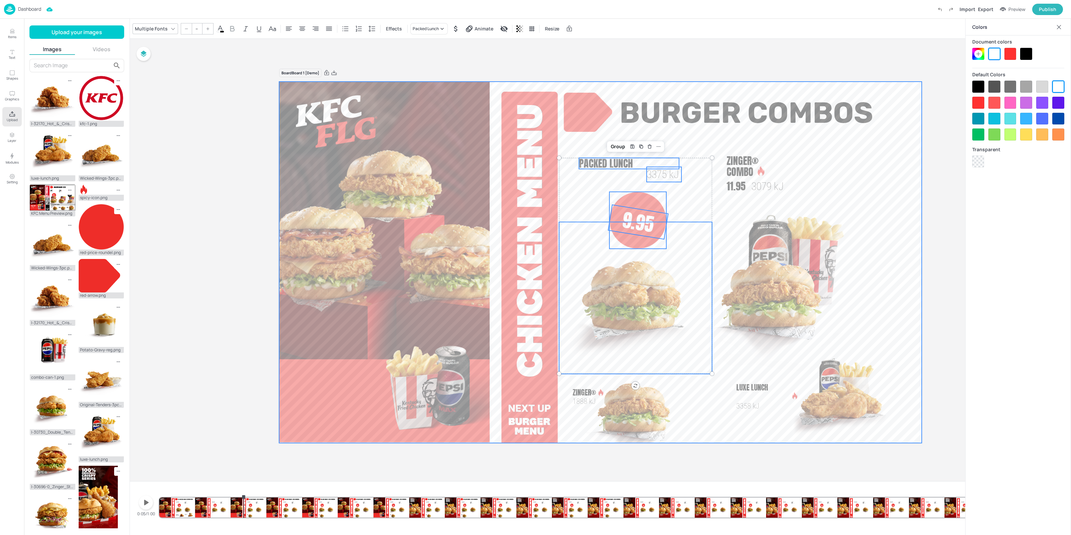
click at [723, 148] on video at bounding box center [600, 262] width 642 height 361
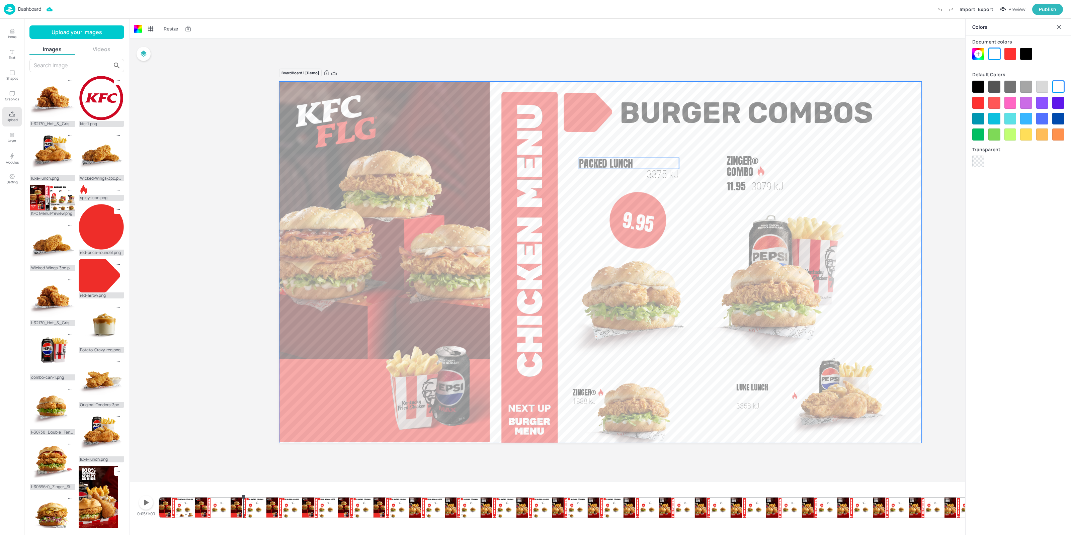
click at [639, 160] on p "Packed Lunch" at bounding box center [629, 163] width 100 height 11
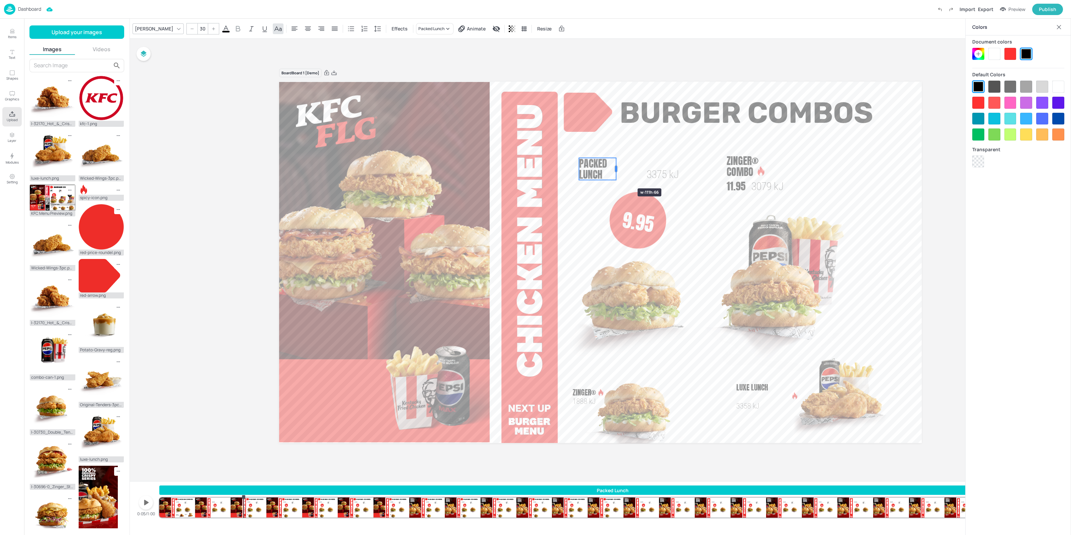
drag, startPoint x: 680, startPoint y: 162, endPoint x: 617, endPoint y: 176, distance: 64.5
click at [617, 176] on div at bounding box center [615, 169] width 5 height 22
click at [17, 35] on button "Items" at bounding box center [11, 33] width 19 height 19
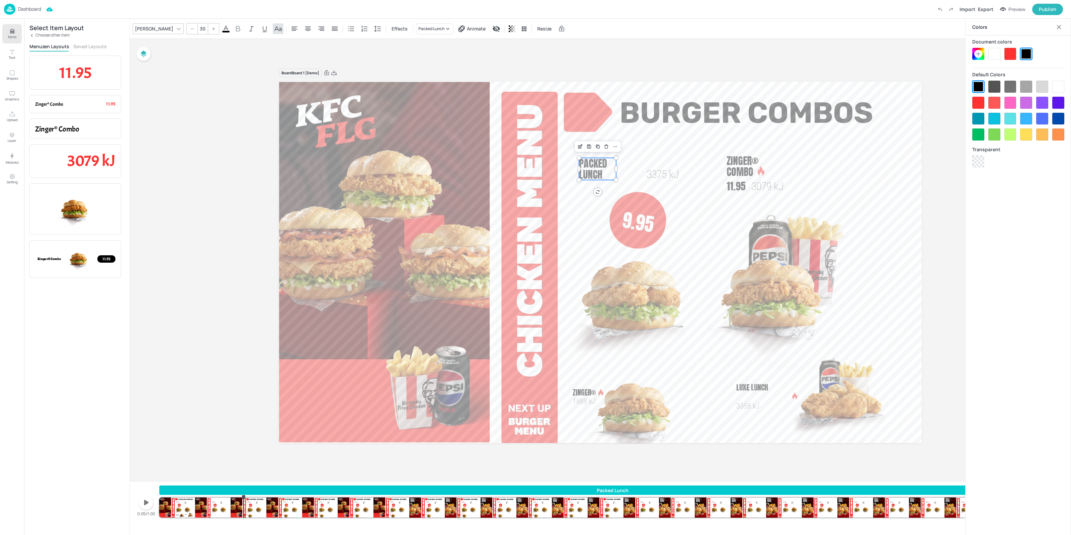
click at [31, 34] on icon at bounding box center [31, 35] width 5 height 5
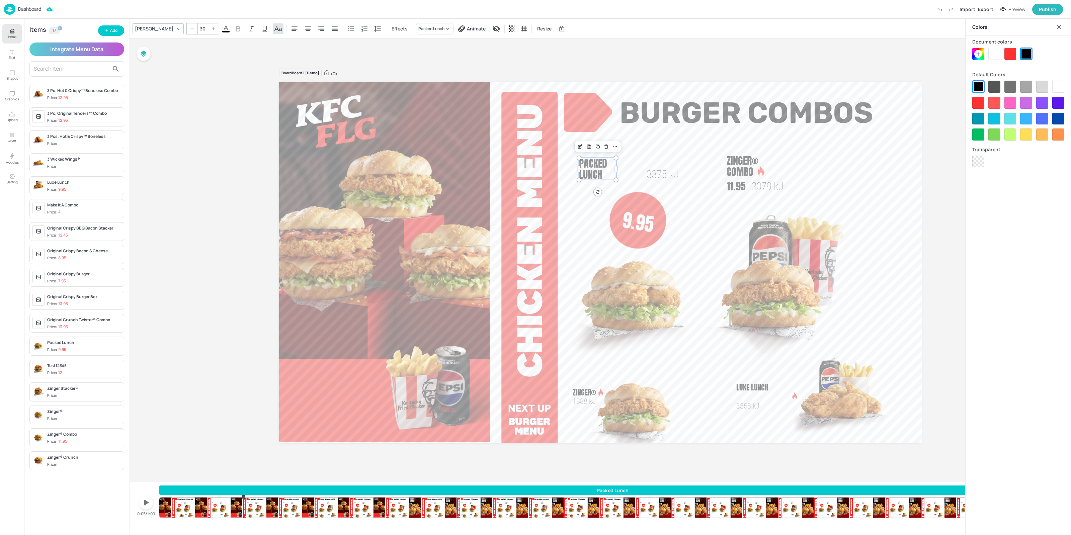
click at [55, 69] on input "text" at bounding box center [71, 69] width 75 height 11
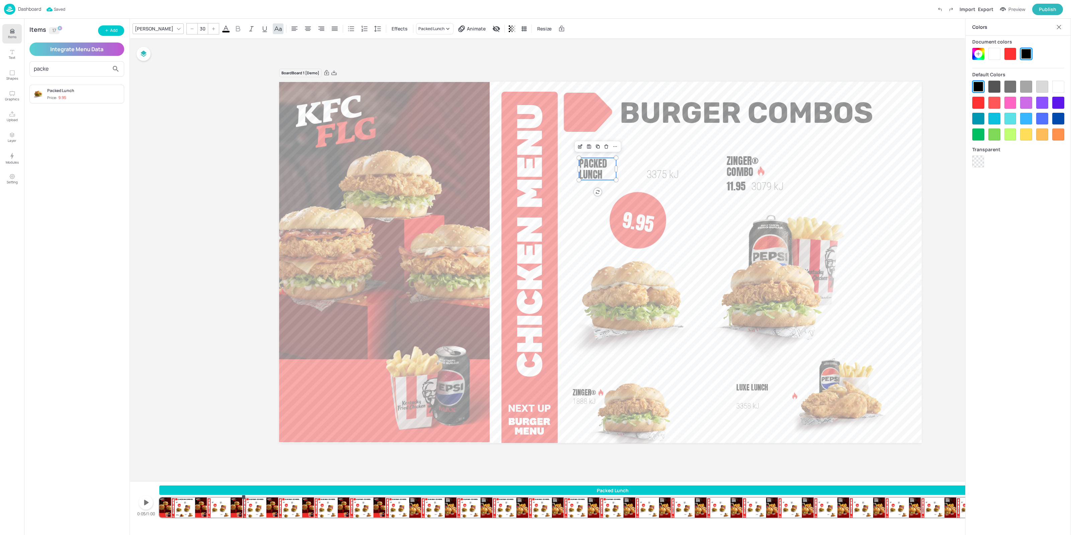
type input "packe"
click at [64, 90] on div "Packed Lunch" at bounding box center [84, 91] width 74 height 6
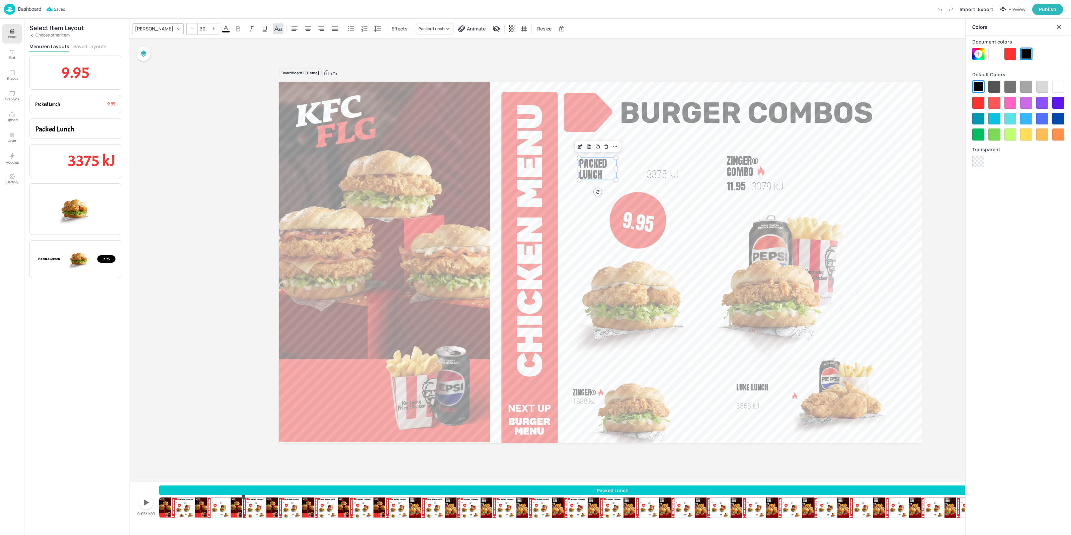
click at [85, 72] on span "9.95" at bounding box center [75, 72] width 27 height 20
type input "--"
click at [156, 28] on div "Multiple Fonts" at bounding box center [151, 29] width 35 height 10
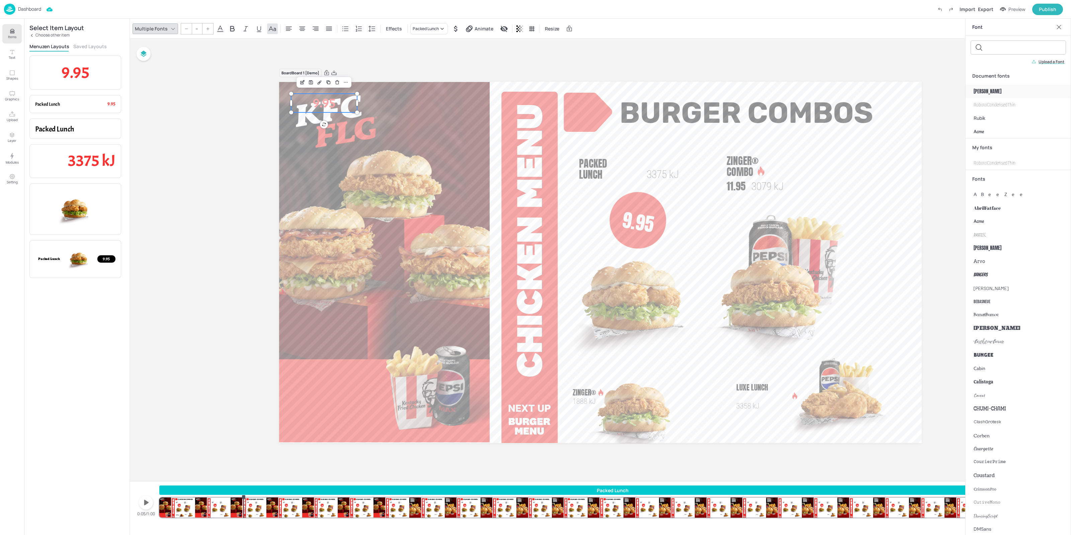
click at [992, 90] on div "Anton" at bounding box center [1017, 91] width 105 height 13
drag, startPoint x: 361, startPoint y: 126, endPoint x: 389, endPoint y: 127, distance: 27.8
click at [389, 127] on p "9.95" at bounding box center [406, 127] width 66 height 19
click at [455, 91] on div at bounding box center [386, 264] width 215 height 363
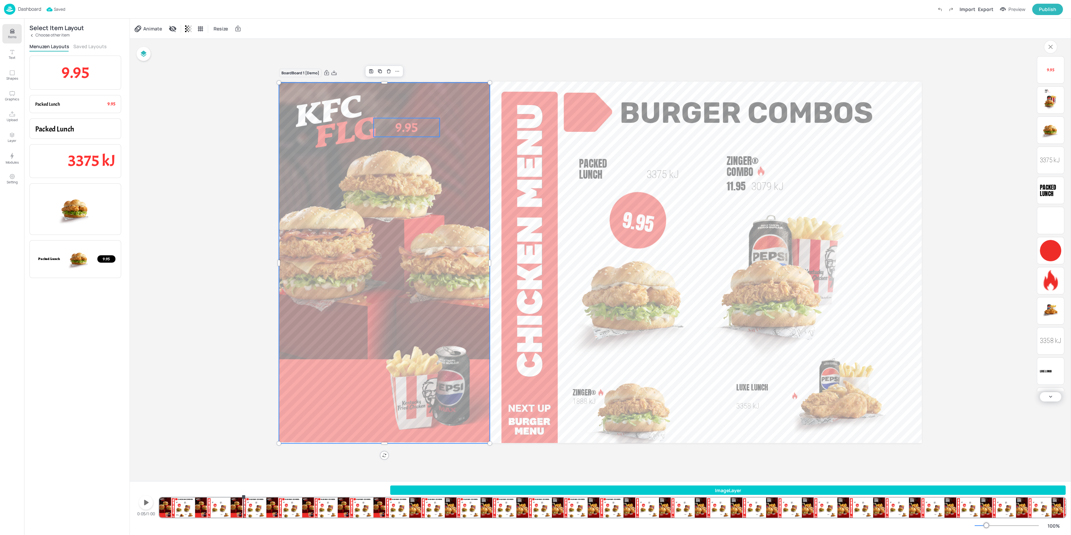
click at [427, 119] on p "9.95" at bounding box center [406, 127] width 66 height 19
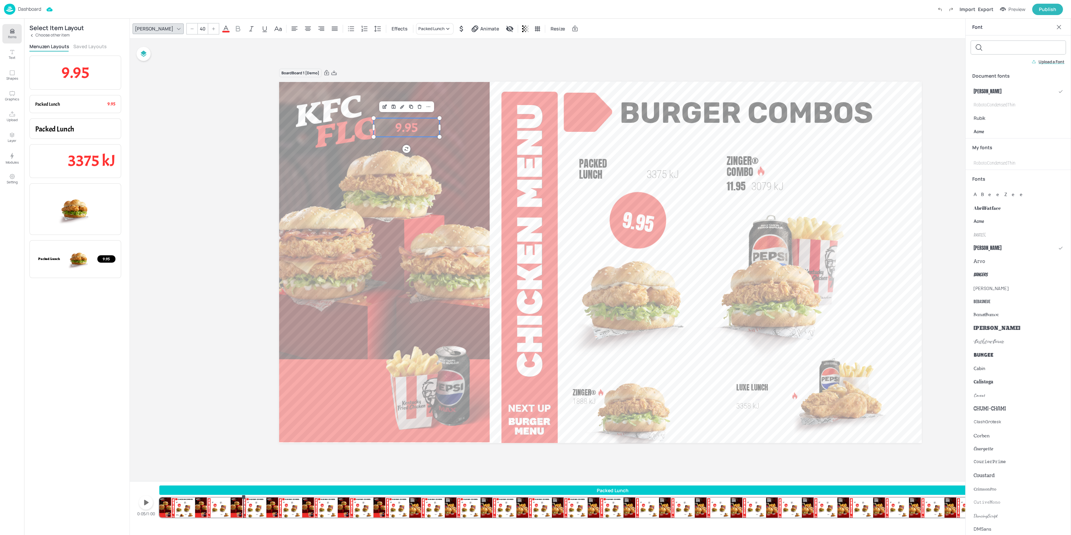
click at [187, 28] on div at bounding box center [192, 28] width 11 height 11
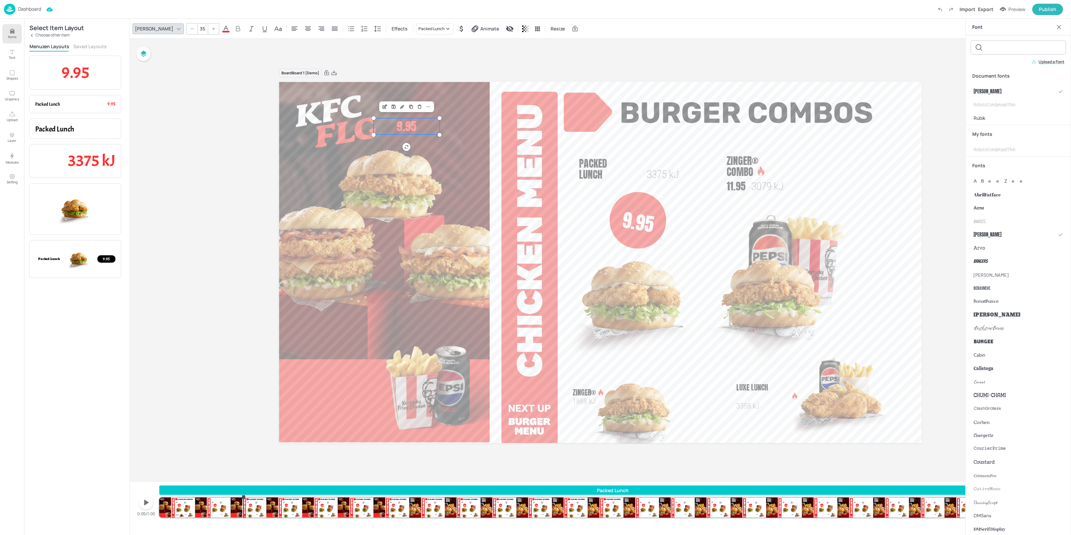
click at [187, 28] on div at bounding box center [192, 28] width 11 height 11
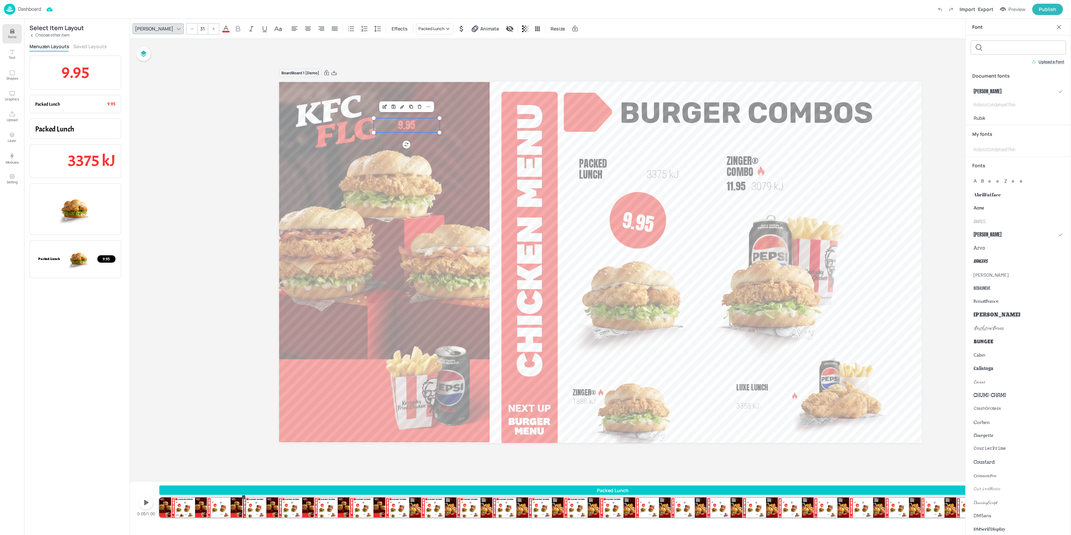
type input "30"
click at [290, 29] on icon at bounding box center [294, 29] width 8 height 8
click at [222, 27] on icon at bounding box center [226, 29] width 8 height 8
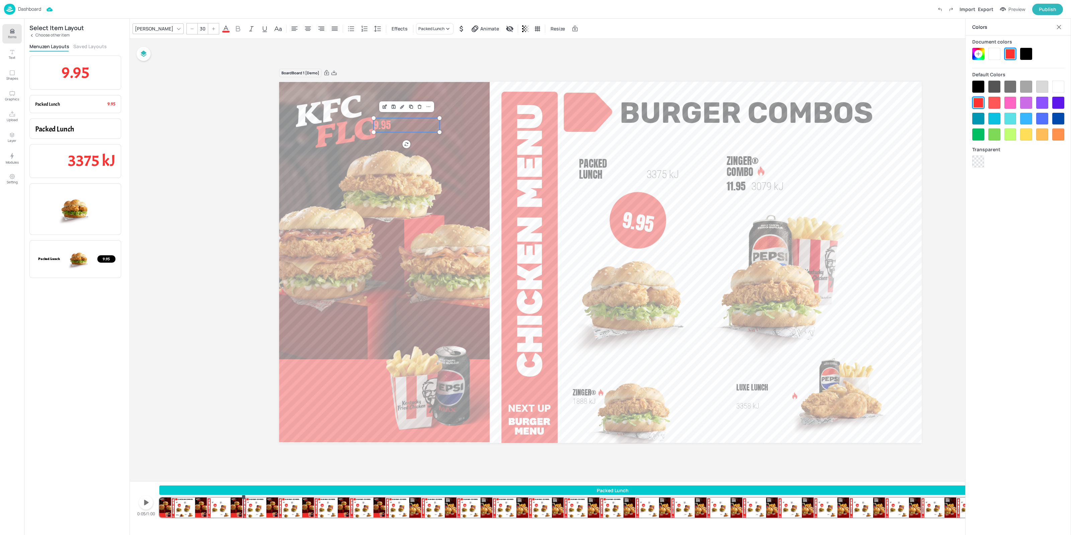
click at [973, 86] on div at bounding box center [978, 87] width 12 height 12
